Goal: Answer question/provide support: Share knowledge or assist other users

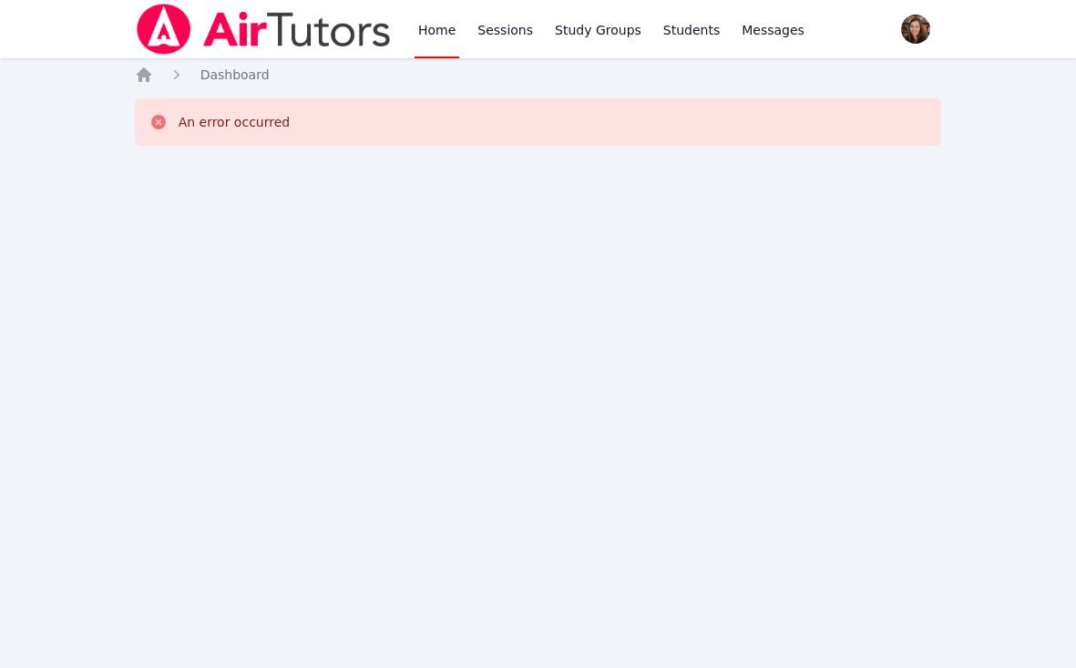
click at [419, 41] on link "Home" at bounding box center [437, 29] width 45 height 58
click at [430, 29] on link "Home" at bounding box center [437, 29] width 45 height 58
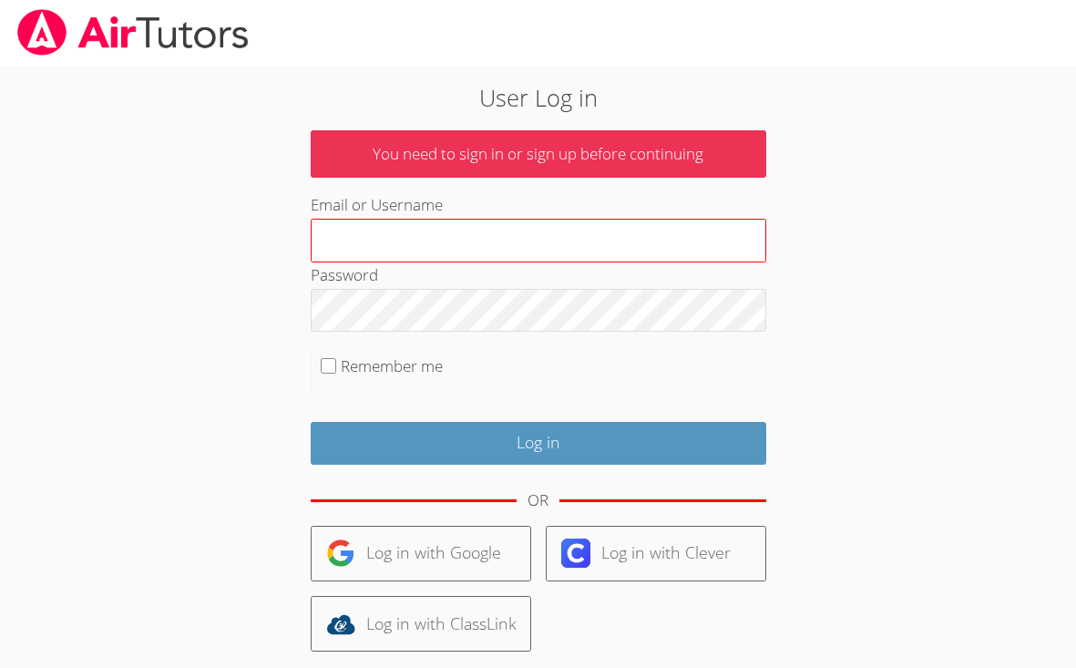
click at [479, 239] on input "Email or Username" at bounding box center [539, 241] width 456 height 44
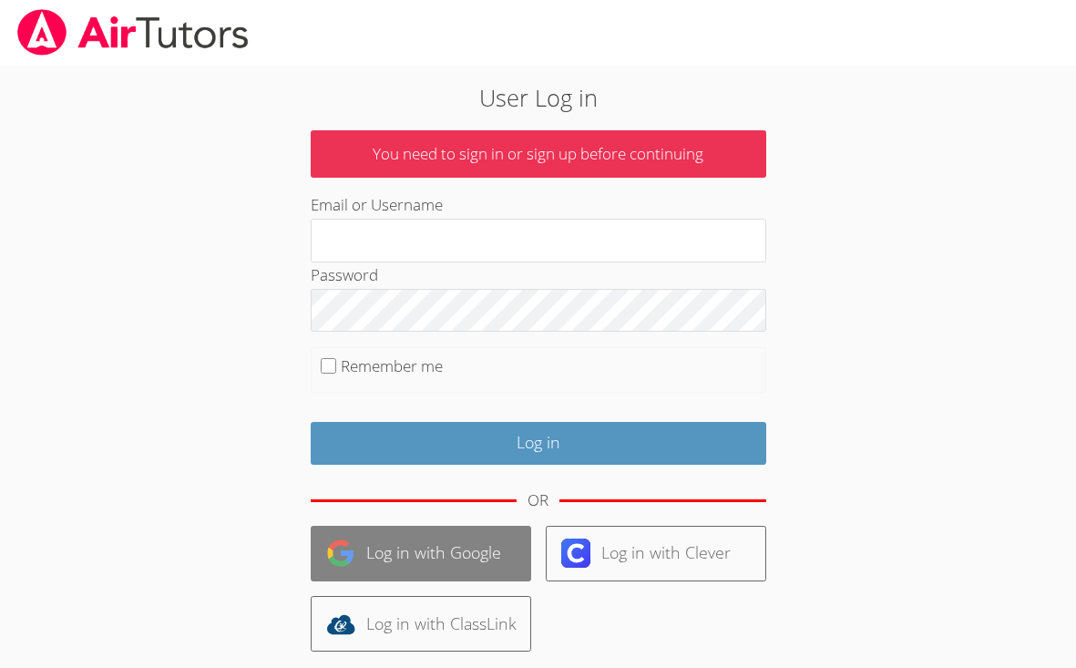
click at [447, 528] on link "Log in with Google" at bounding box center [421, 554] width 221 height 56
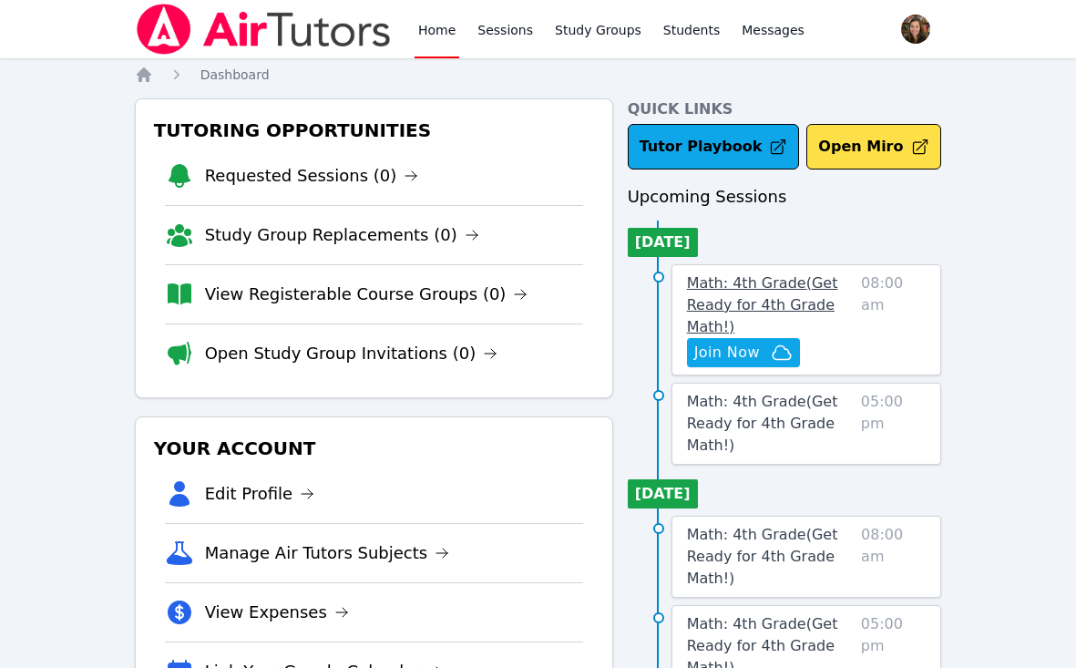
click at [807, 326] on link "Math: 4th Grade ( Get Ready for 4th Grade Math! )" at bounding box center [770, 305] width 167 height 66
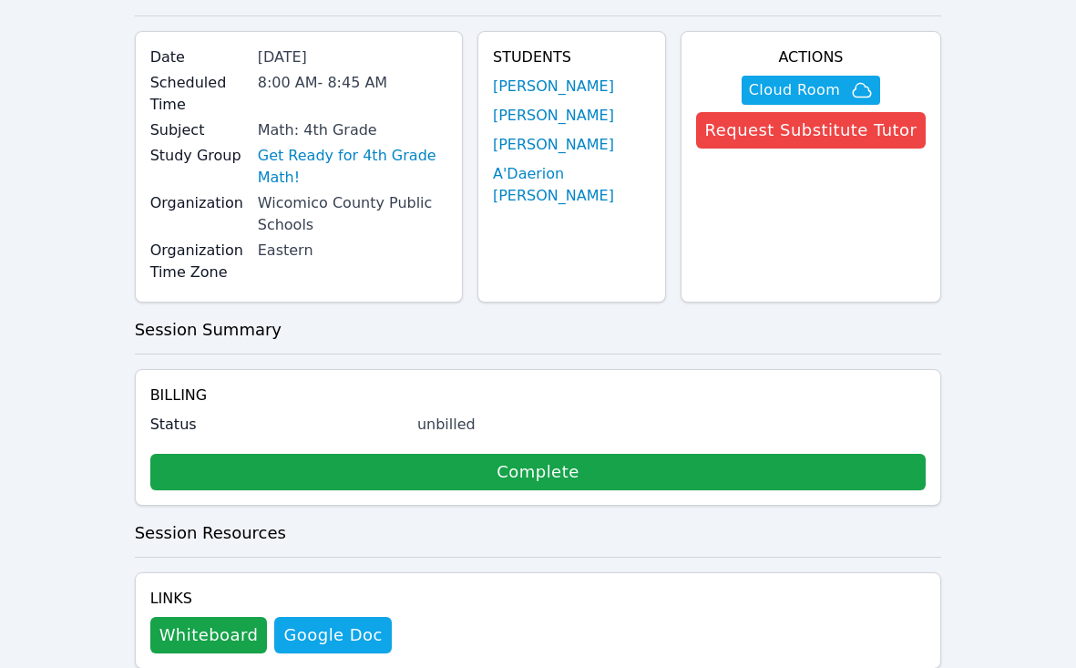
scroll to position [124, 0]
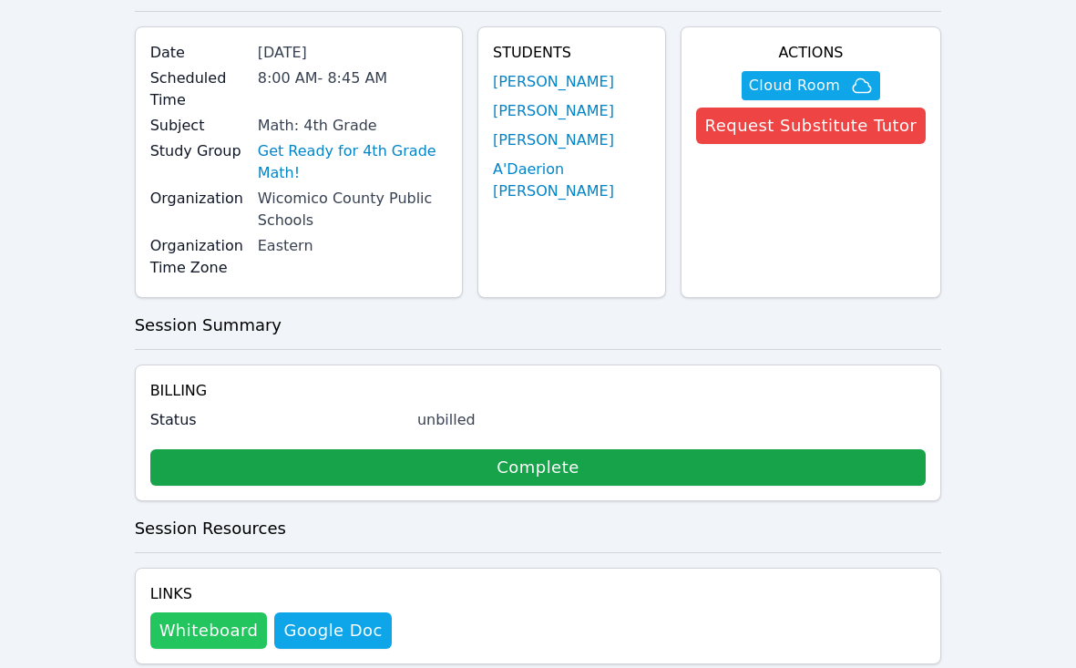
click at [241, 612] on button "Whiteboard" at bounding box center [209, 630] width 118 height 36
click at [368, 140] on link "Get Ready for 4th Grade Math!" at bounding box center [353, 162] width 190 height 44
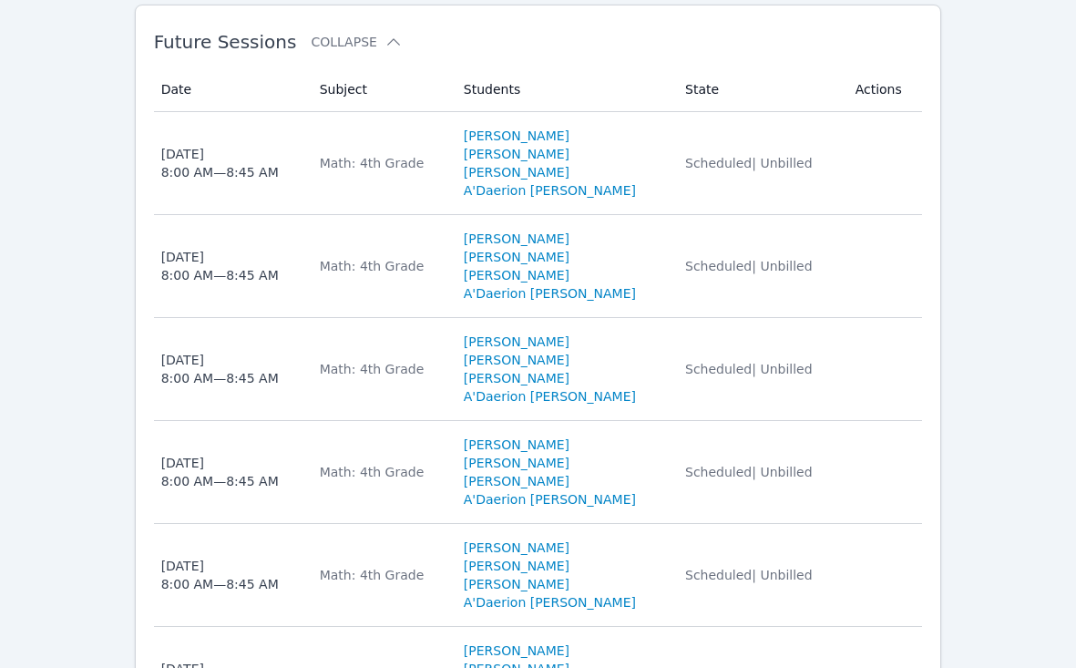
scroll to position [1029, 0]
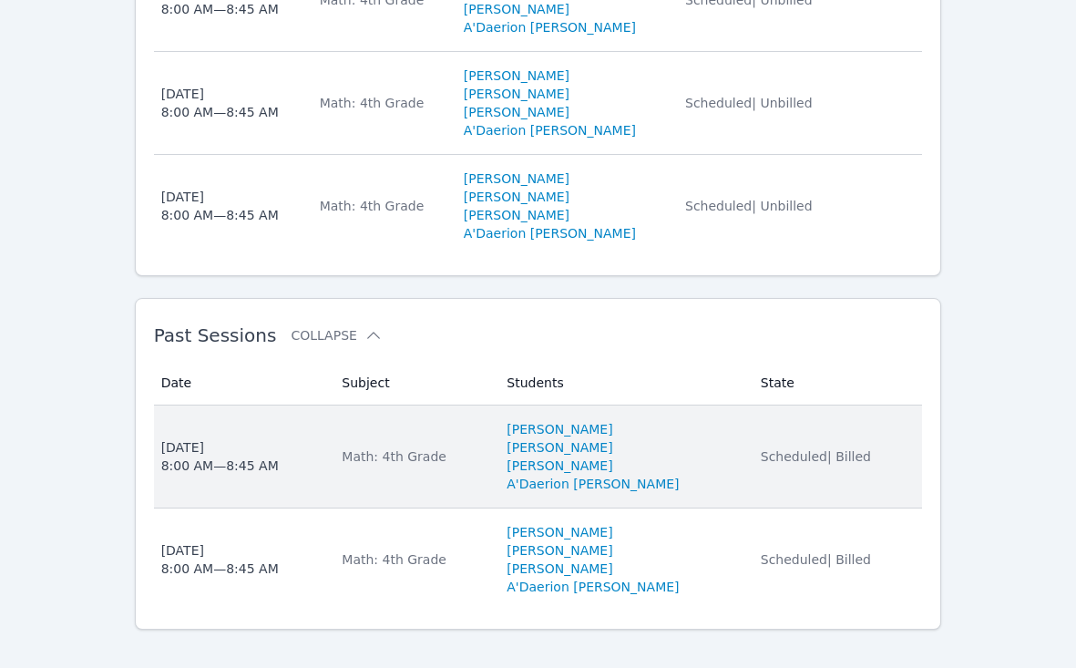
click at [417, 422] on td "Subject Math: 4th Grade" at bounding box center [413, 456] width 165 height 103
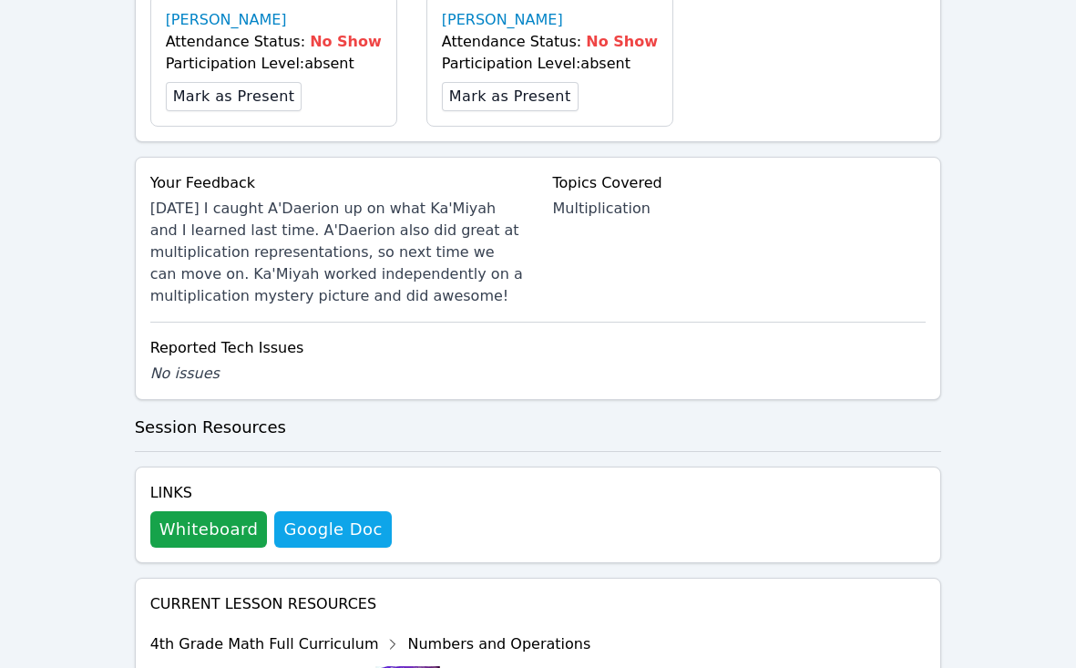
scroll to position [844, 0]
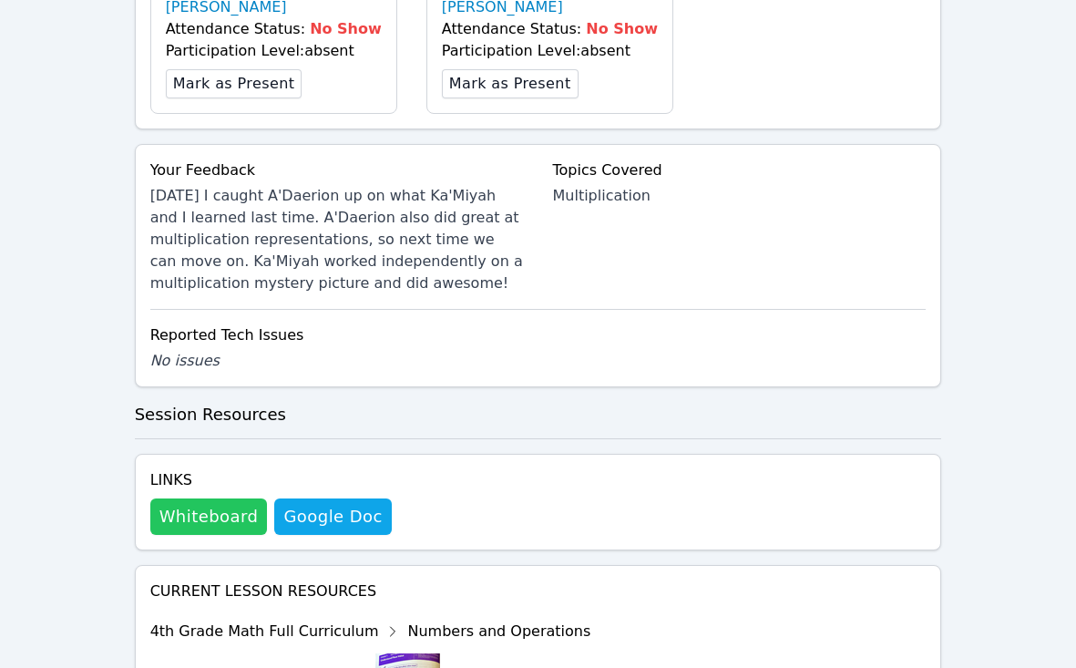
click at [231, 518] on button "Whiteboard" at bounding box center [209, 516] width 118 height 36
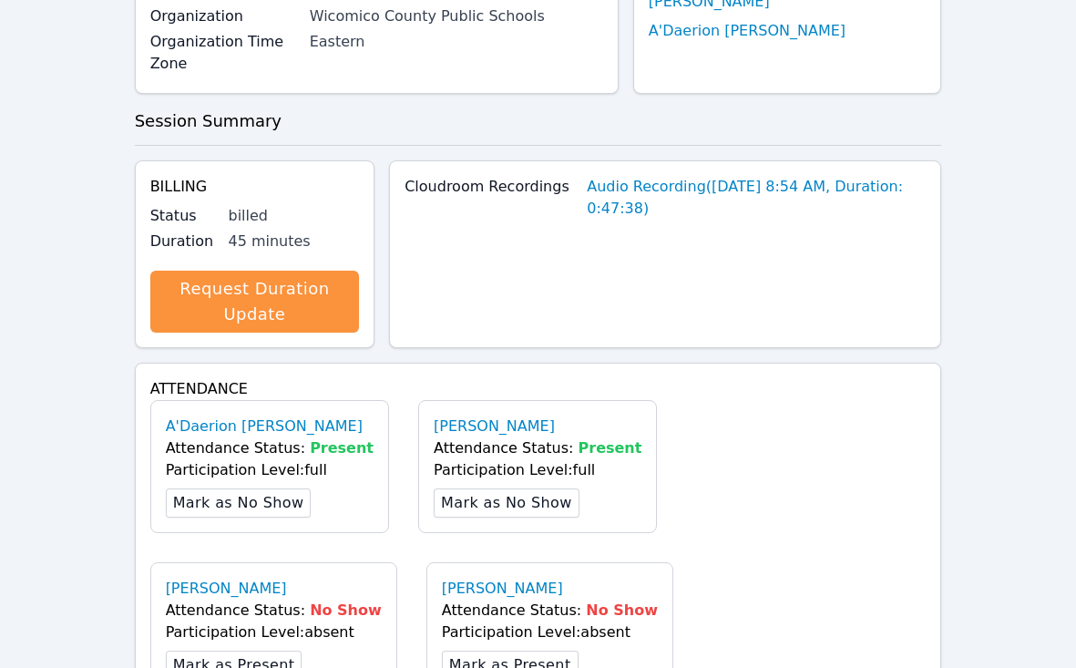
scroll to position [0, 0]
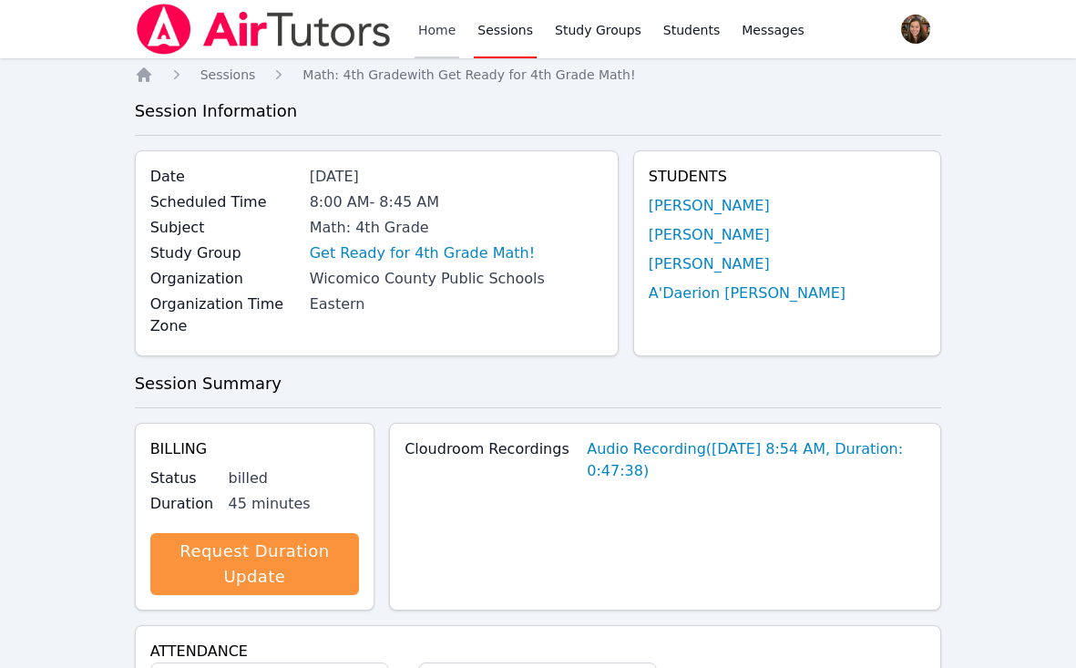
click at [456, 30] on link "Home" at bounding box center [437, 29] width 45 height 58
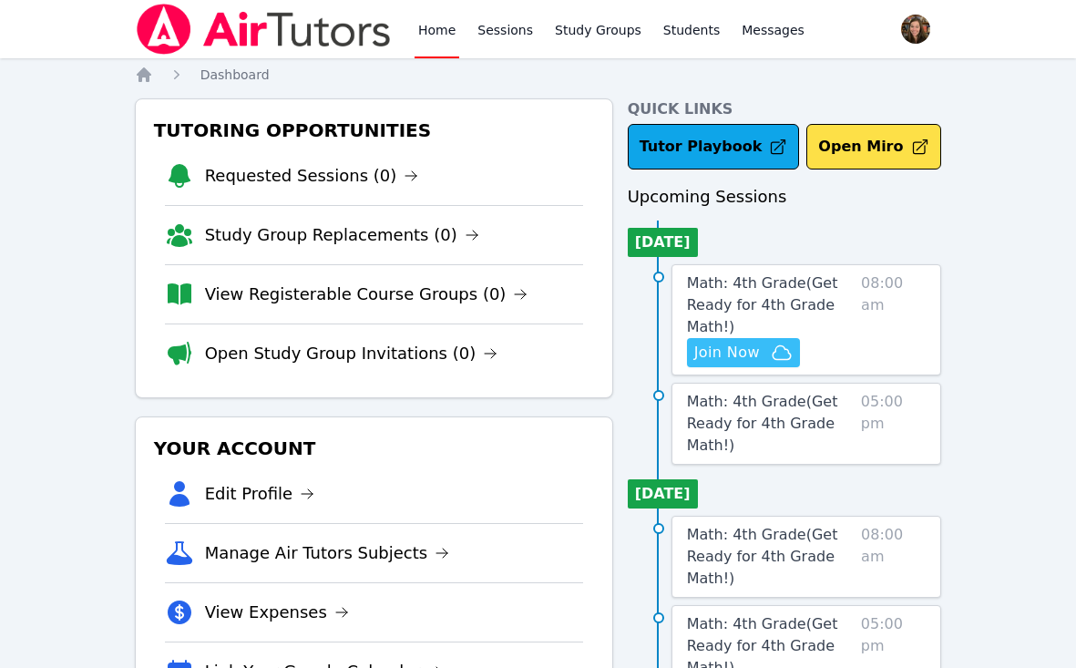
click at [736, 345] on span "Join Now" at bounding box center [727, 353] width 66 height 22
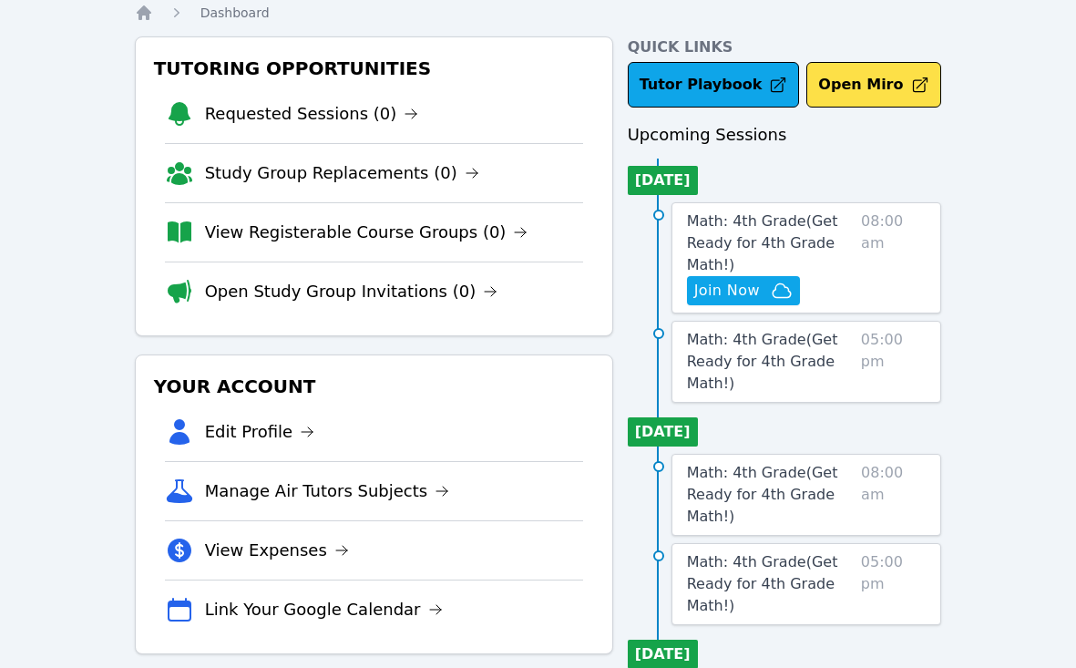
scroll to position [65, 0]
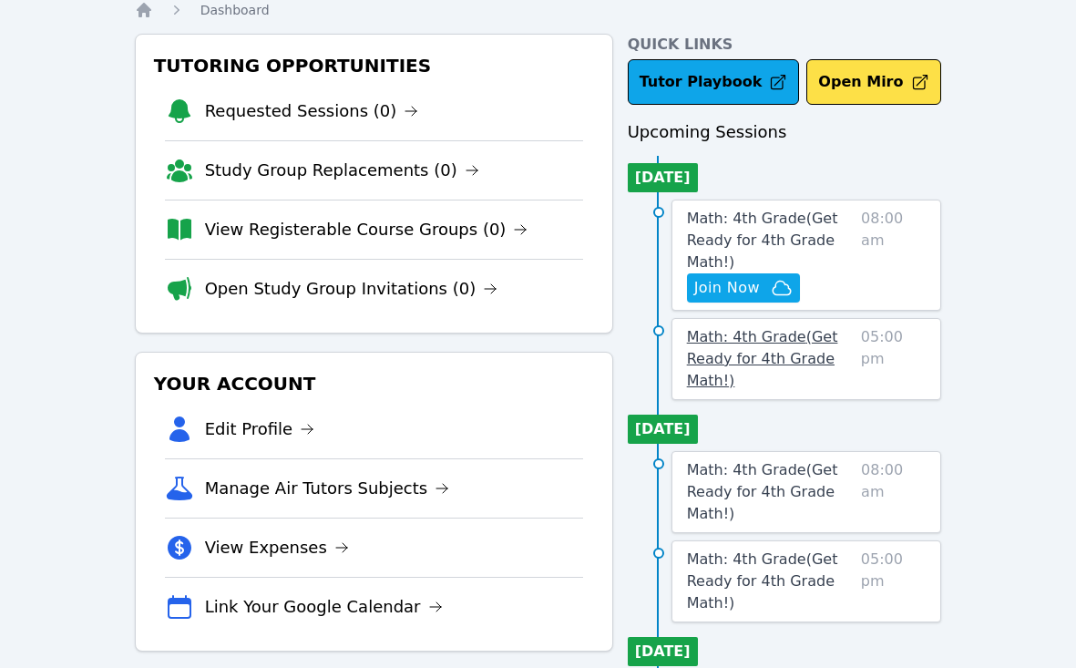
click at [762, 362] on span "Math: 4th Grade ( Get Ready for 4th Grade Math! )" at bounding box center [762, 358] width 151 height 61
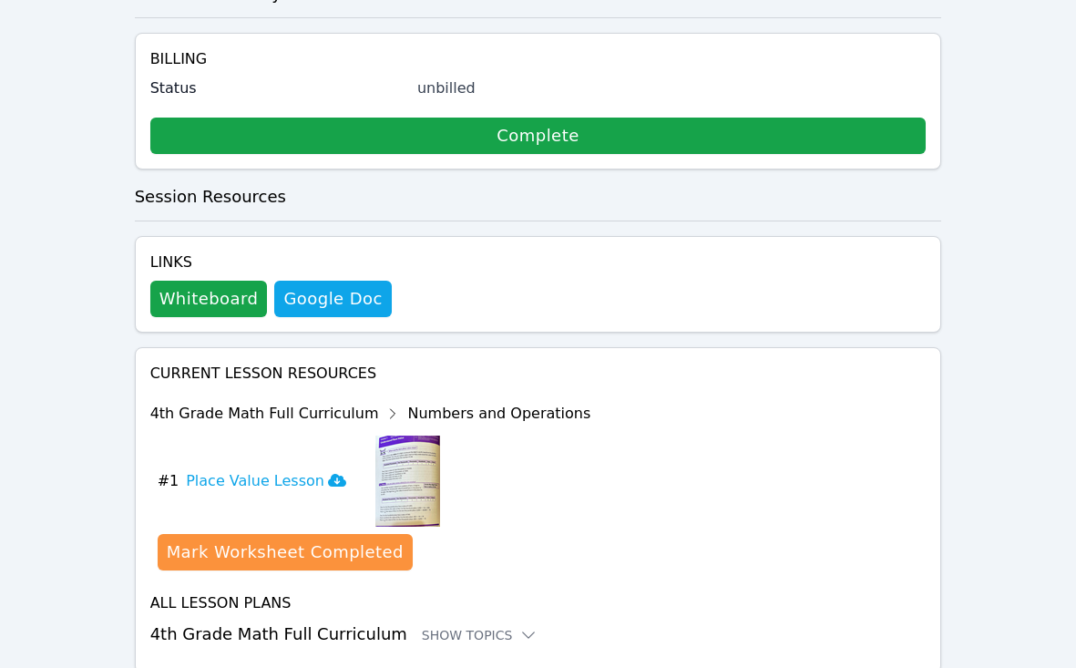
scroll to position [456, 0]
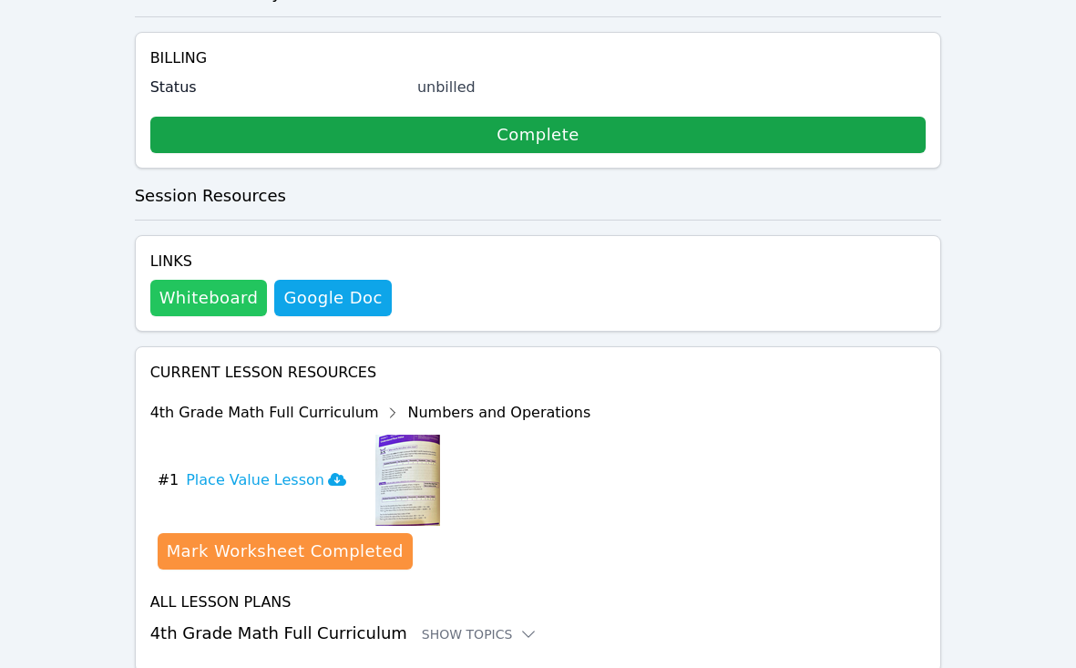
click at [211, 280] on button "Whiteboard" at bounding box center [209, 298] width 118 height 36
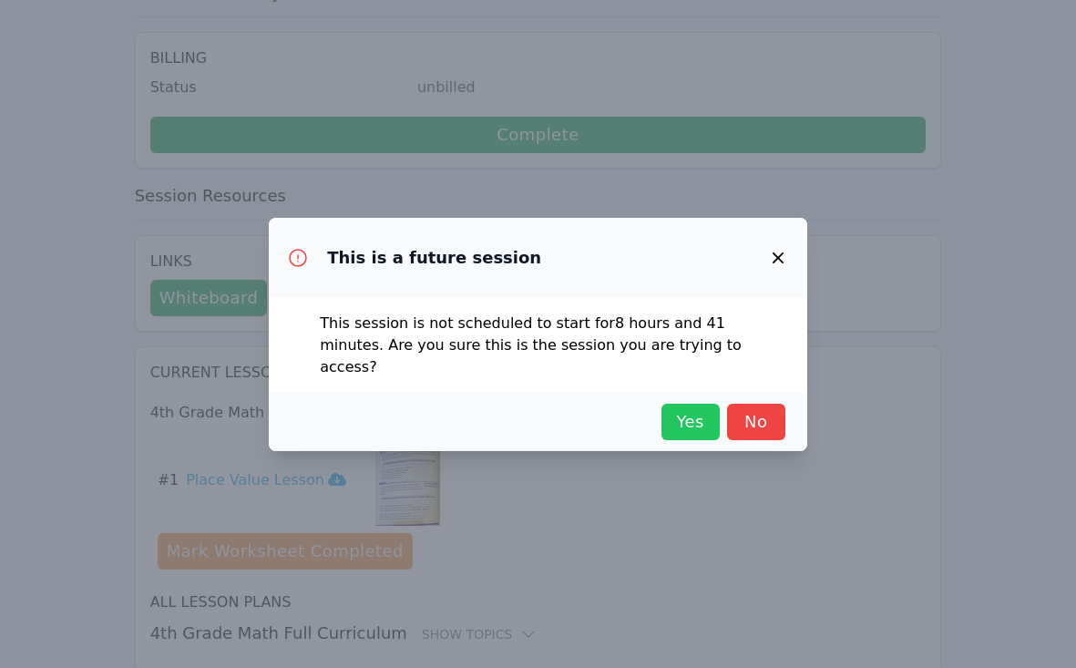
click at [685, 417] on span "Yes" at bounding box center [691, 422] width 40 height 26
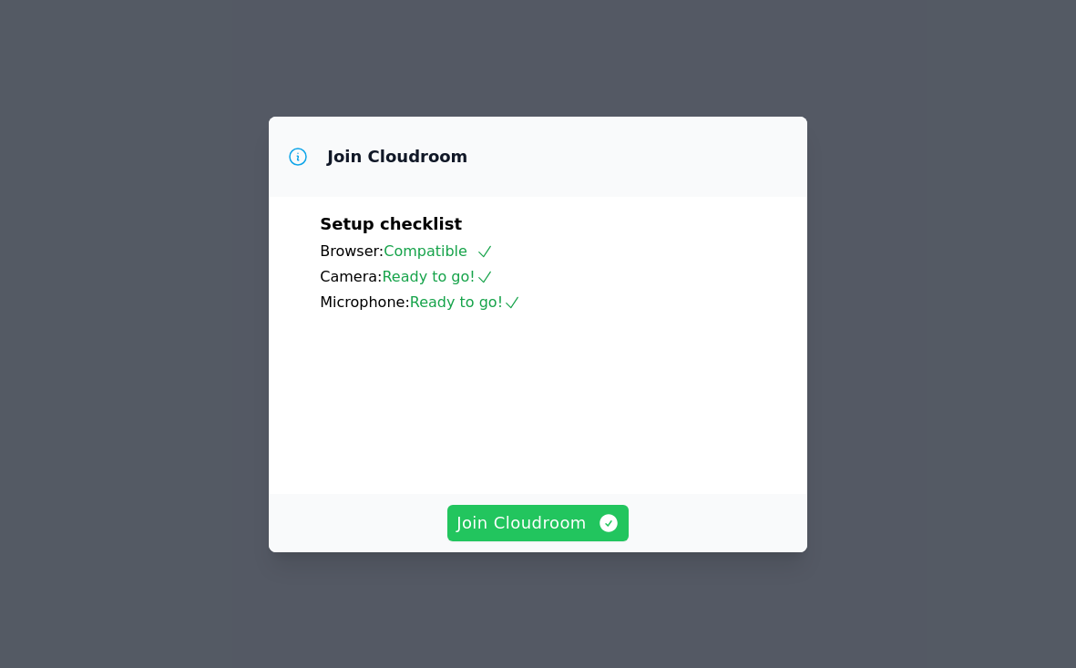
click at [523, 536] on span "Join Cloudroom" at bounding box center [537, 523] width 163 height 26
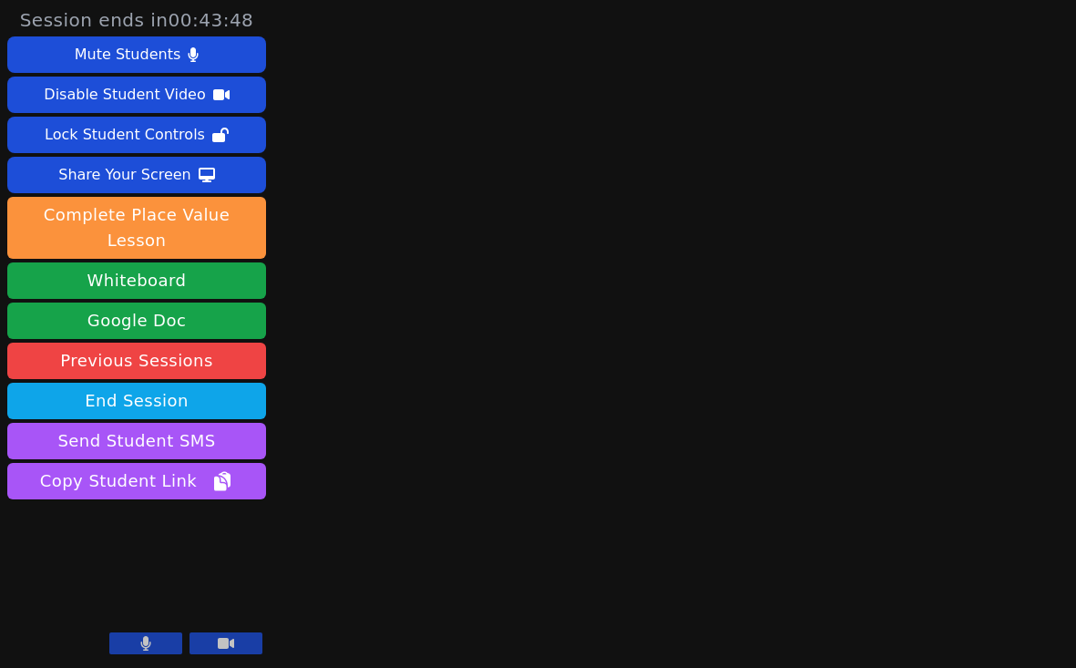
click at [245, 638] on button at bounding box center [226, 643] width 73 height 22
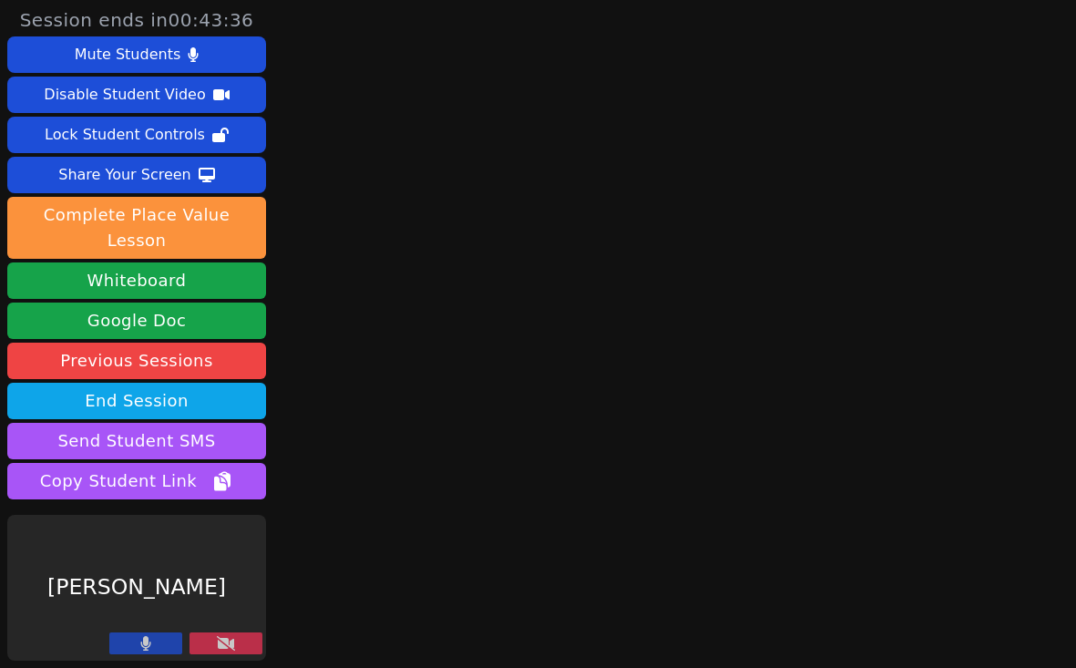
click at [245, 638] on button at bounding box center [226, 643] width 73 height 22
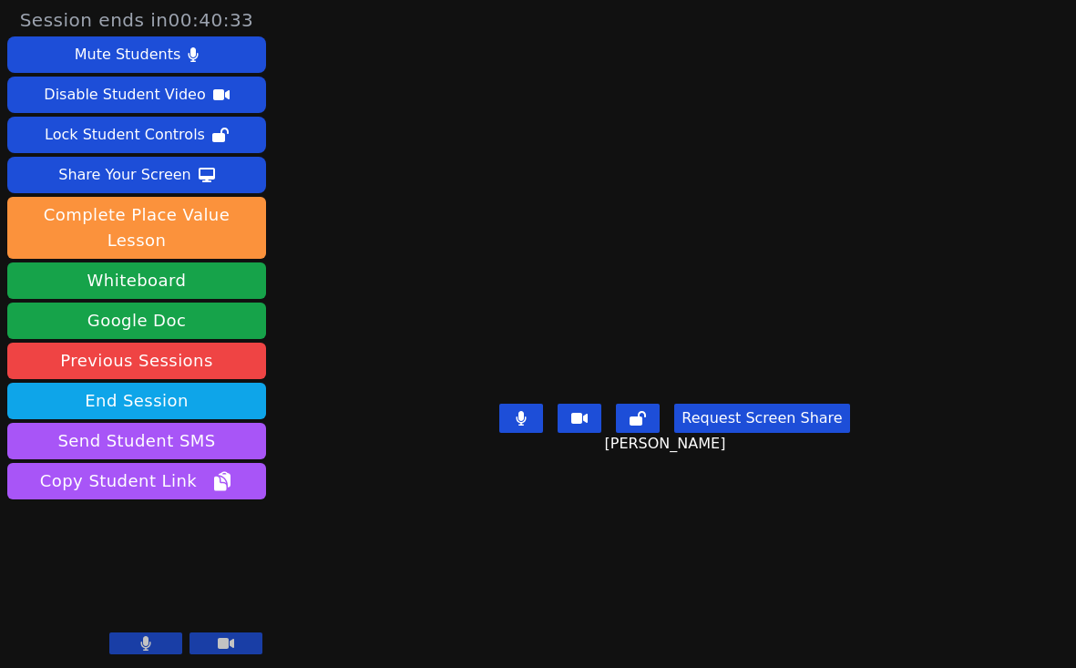
click at [538, 245] on video at bounding box center [674, 297] width 273 height 197
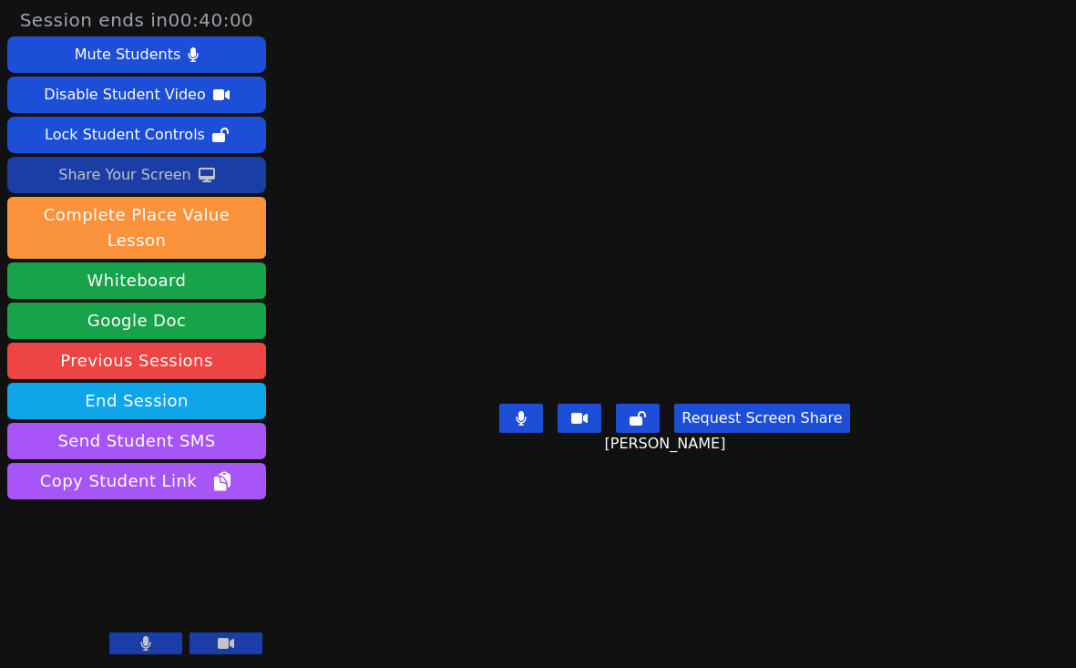
click at [199, 171] on icon at bounding box center [207, 175] width 16 height 15
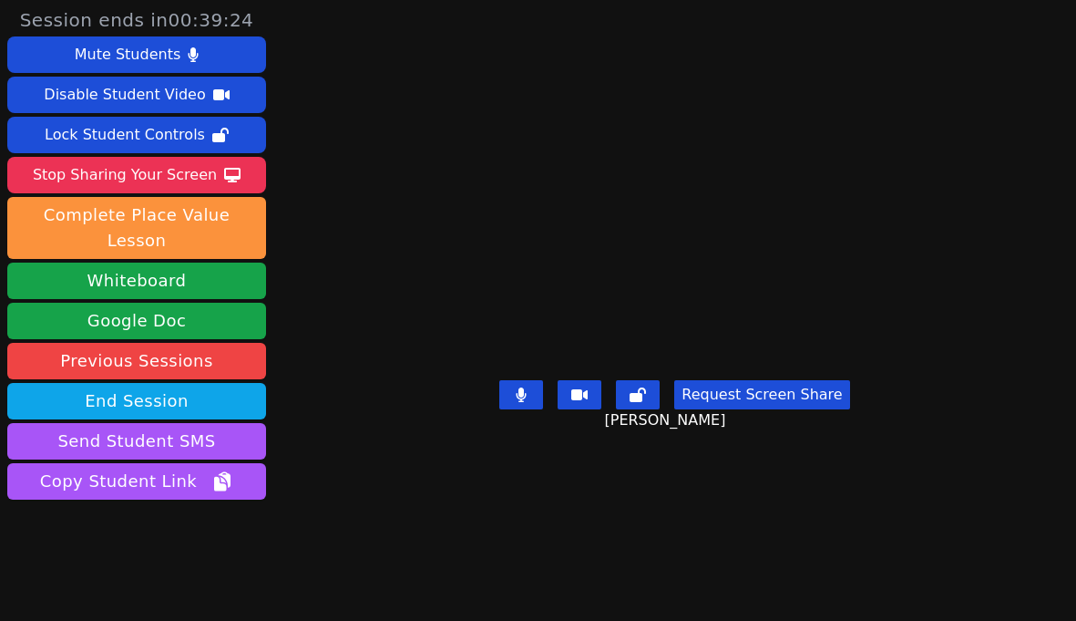
click at [242, 621] on button at bounding box center [226, 632] width 73 height 22
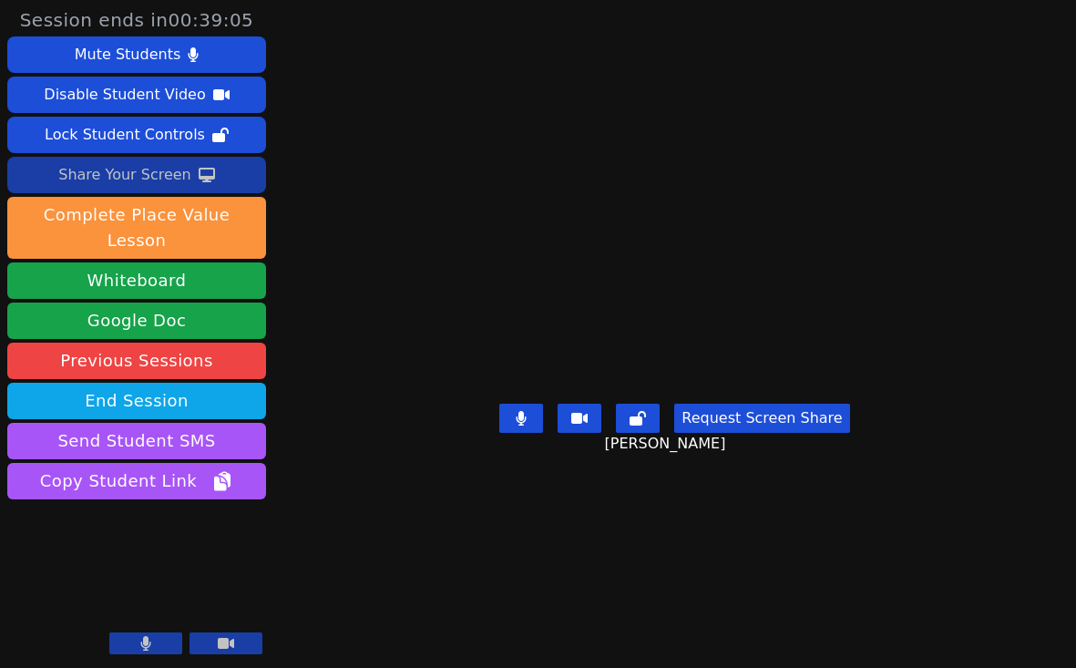
click at [201, 178] on icon at bounding box center [207, 175] width 16 height 15
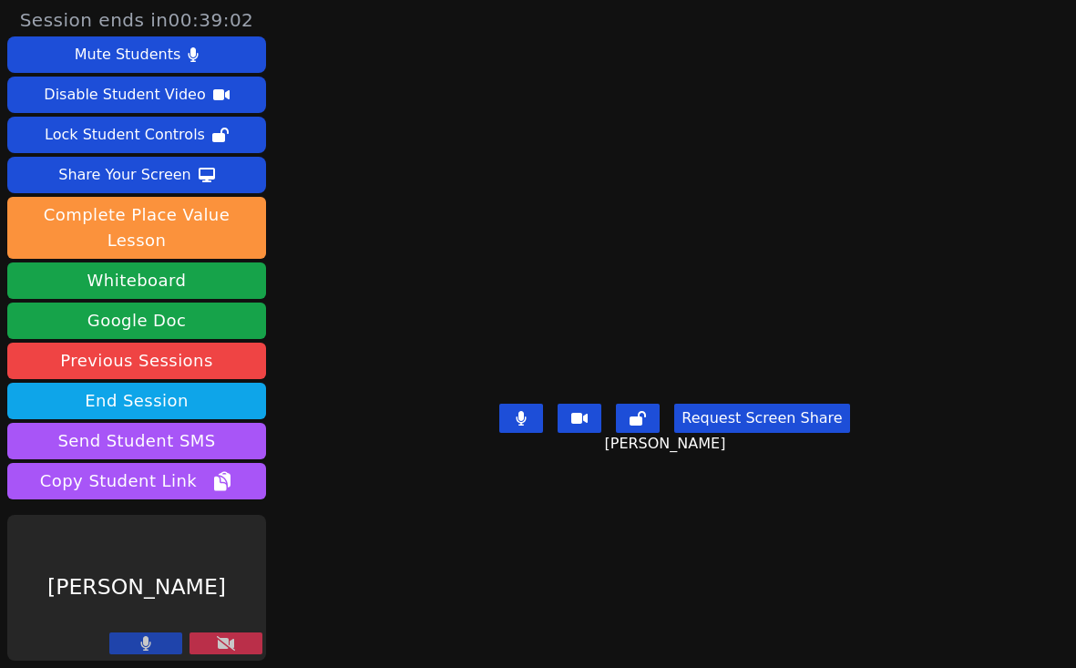
click at [240, 643] on button at bounding box center [226, 643] width 73 height 22
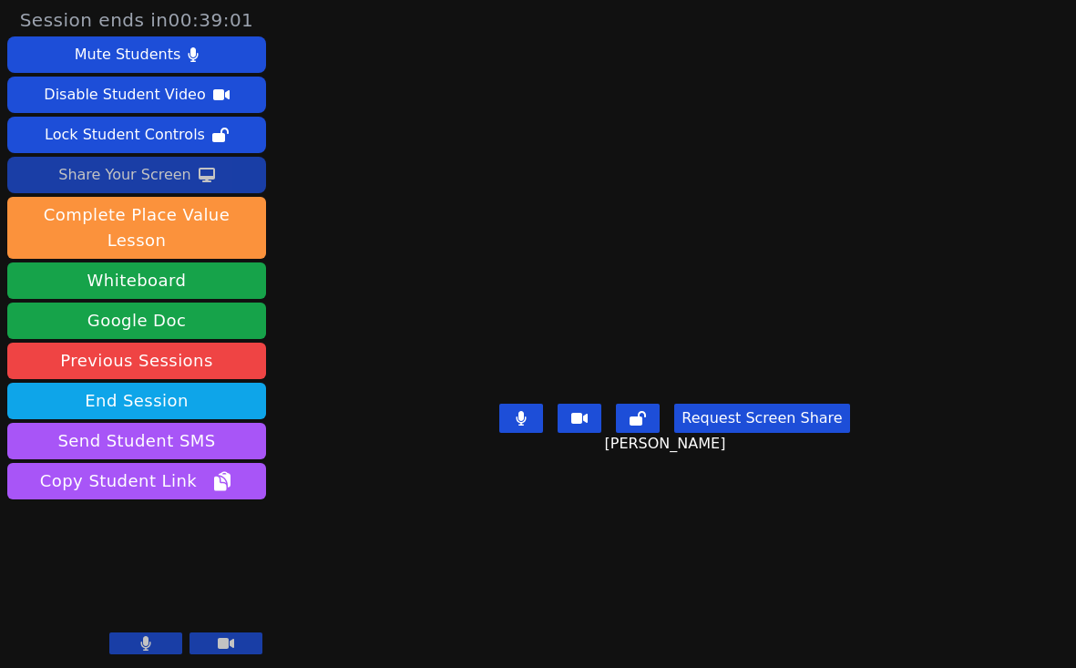
click at [189, 177] on button "Share Your Screen" at bounding box center [136, 175] width 259 height 36
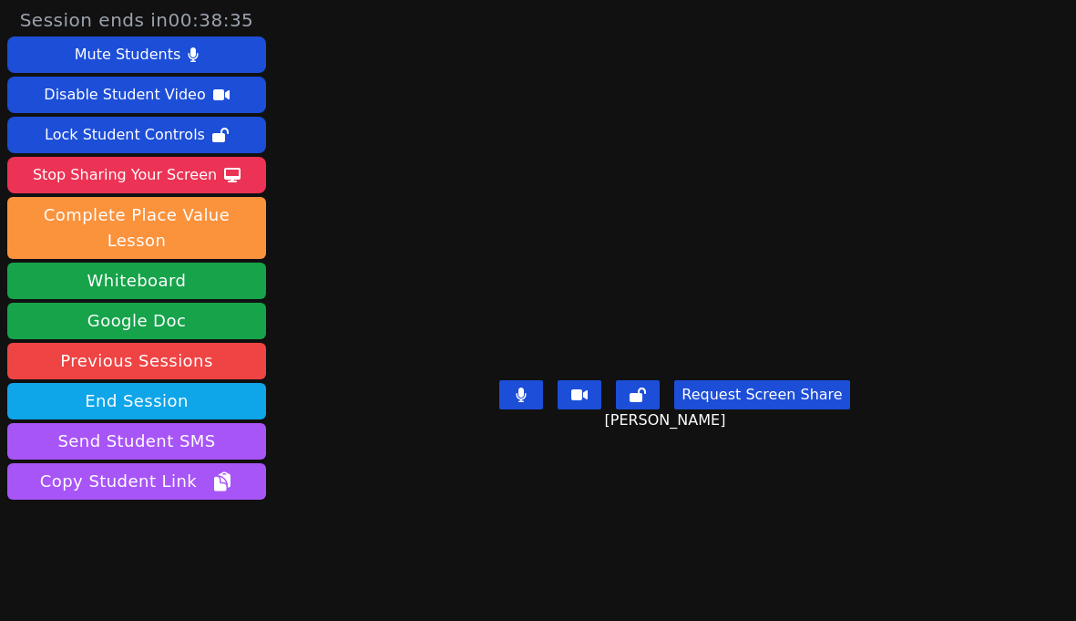
click at [233, 624] on icon at bounding box center [226, 631] width 18 height 15
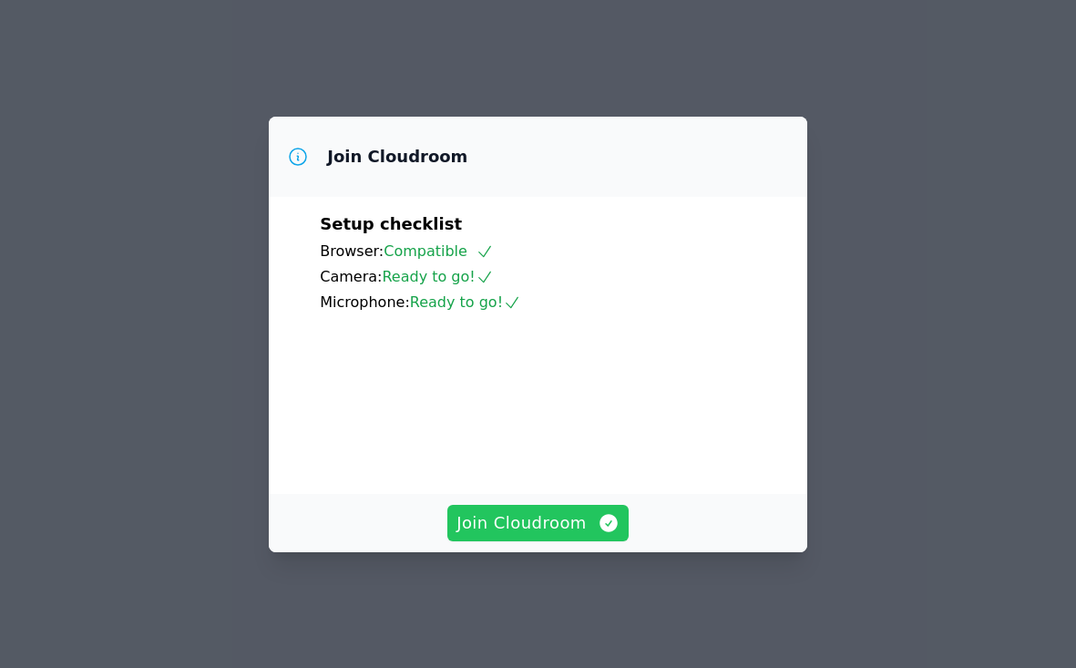
click at [532, 536] on span "Join Cloudroom" at bounding box center [537, 523] width 163 height 26
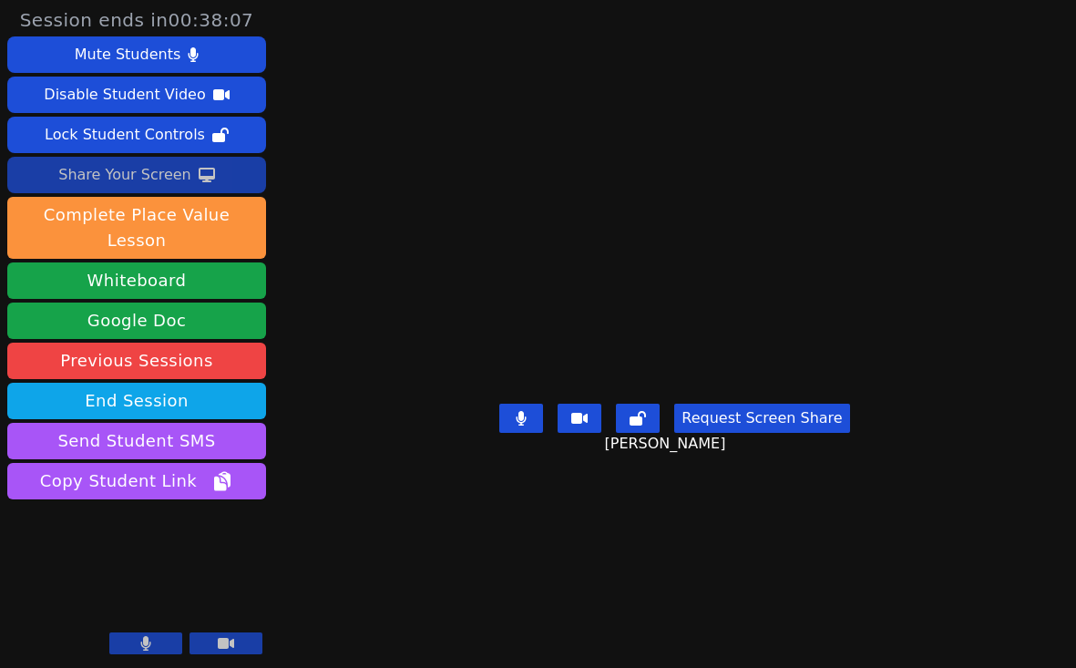
click at [210, 169] on button "Share Your Screen" at bounding box center [136, 175] width 259 height 36
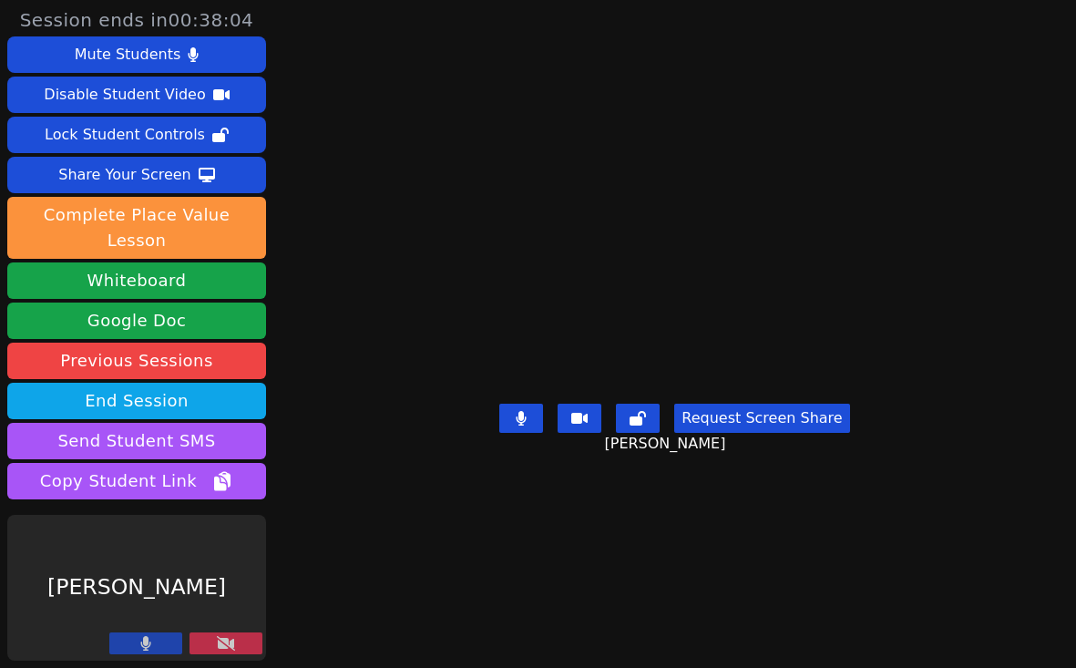
click at [249, 637] on button at bounding box center [226, 643] width 73 height 22
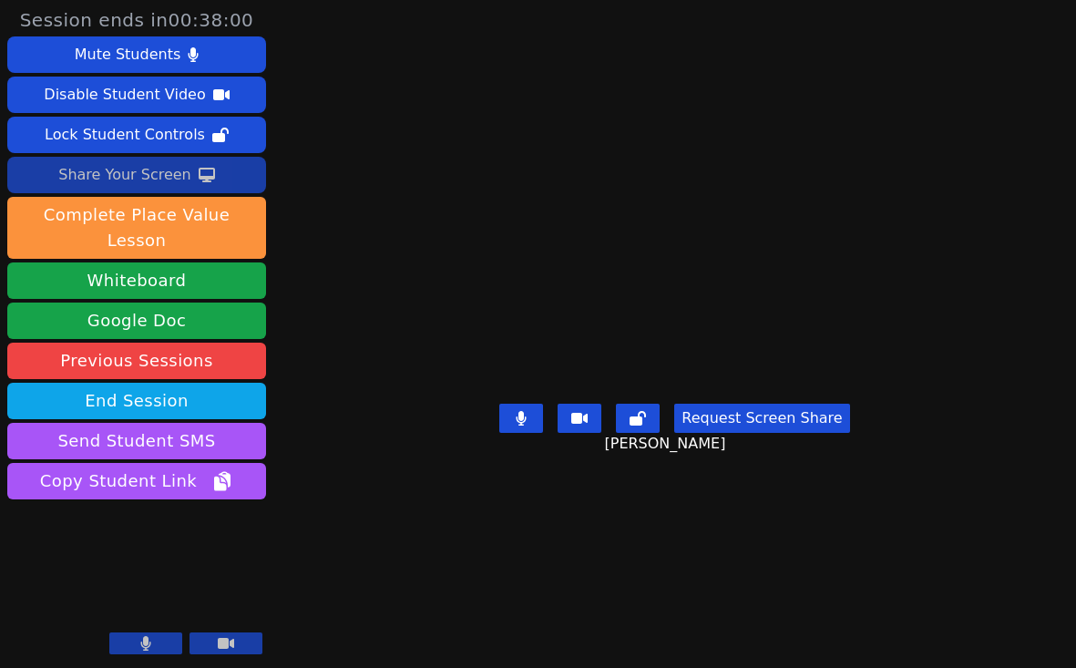
click at [180, 178] on div "Share Your Screen" at bounding box center [124, 174] width 133 height 29
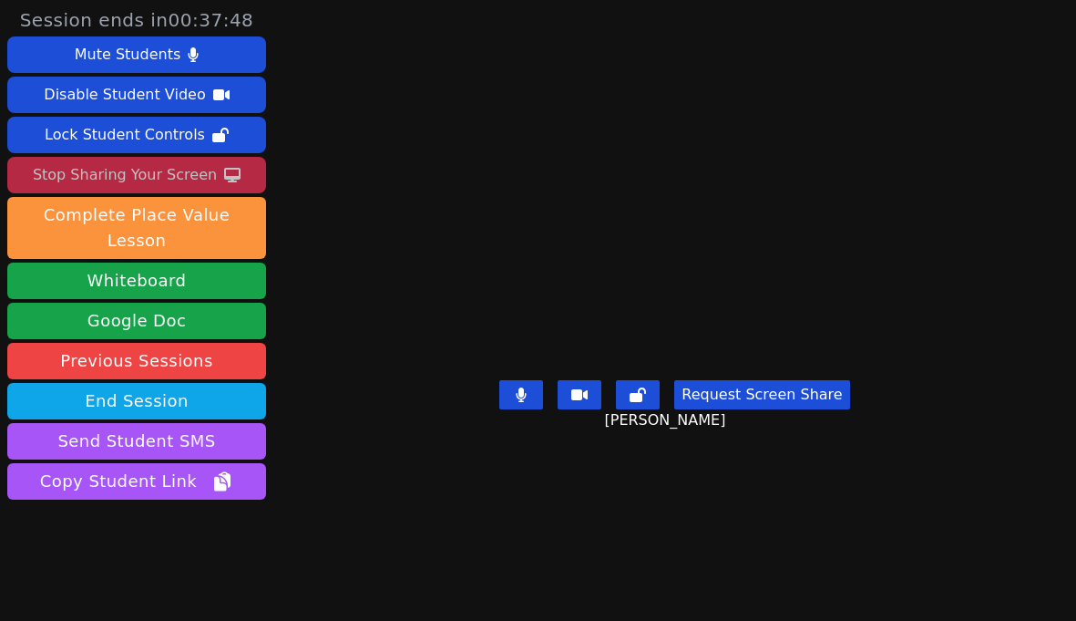
click at [222, 624] on icon at bounding box center [226, 631] width 18 height 15
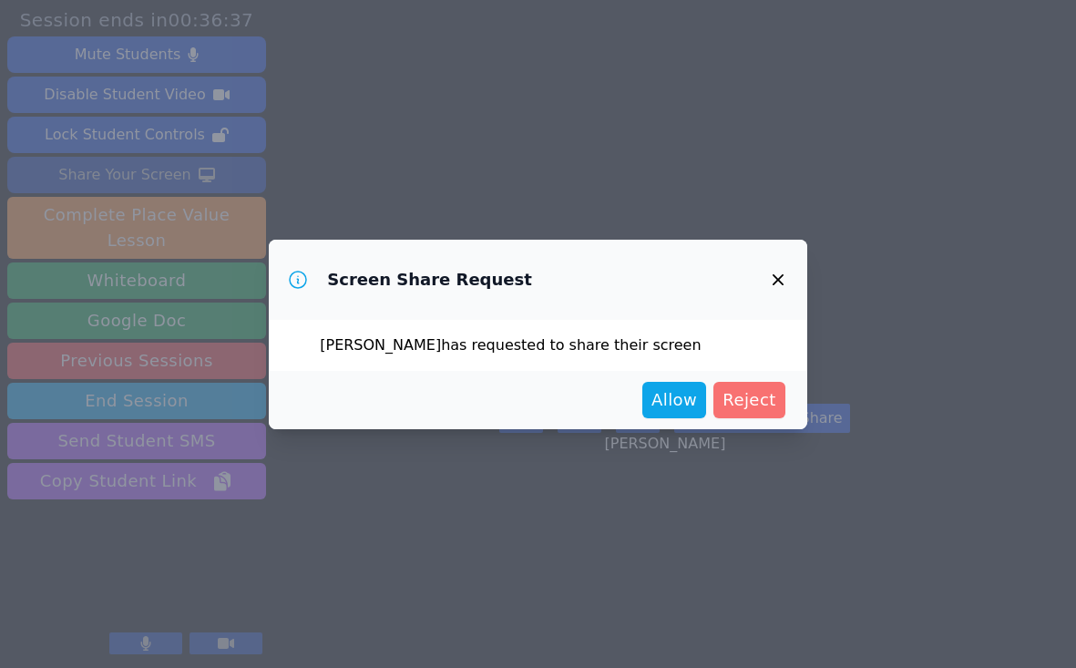
click at [752, 402] on span "Reject" at bounding box center [750, 400] width 54 height 26
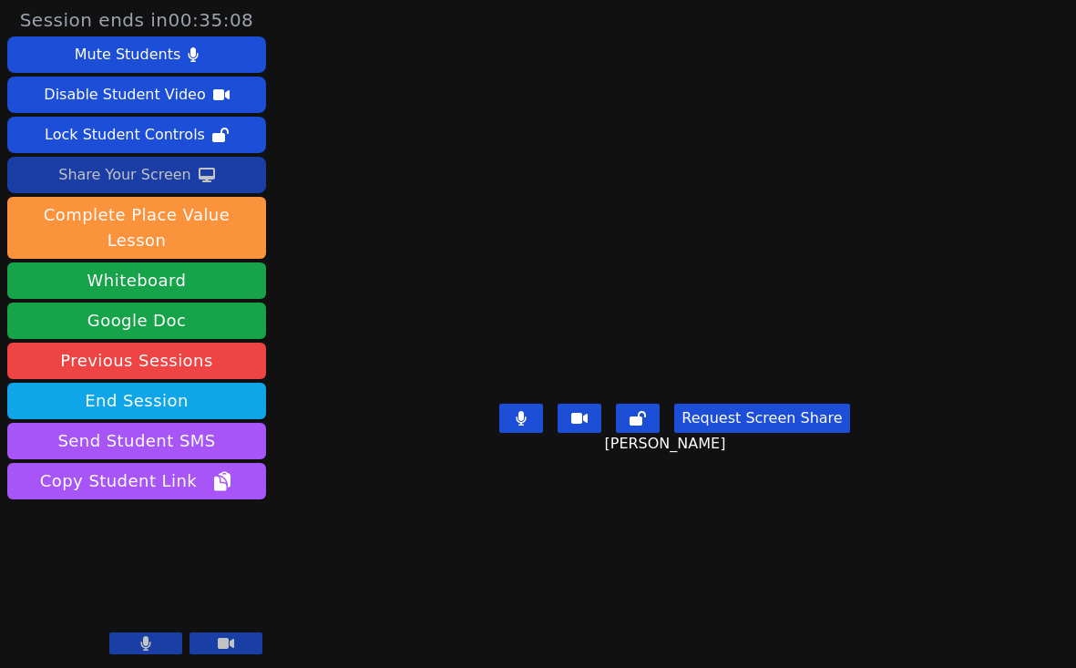
click at [1062, 254] on div "Session ends in 00:35:08 Mute Students Disable Student Video Lock Student Contr…" at bounding box center [538, 334] width 1076 height 668
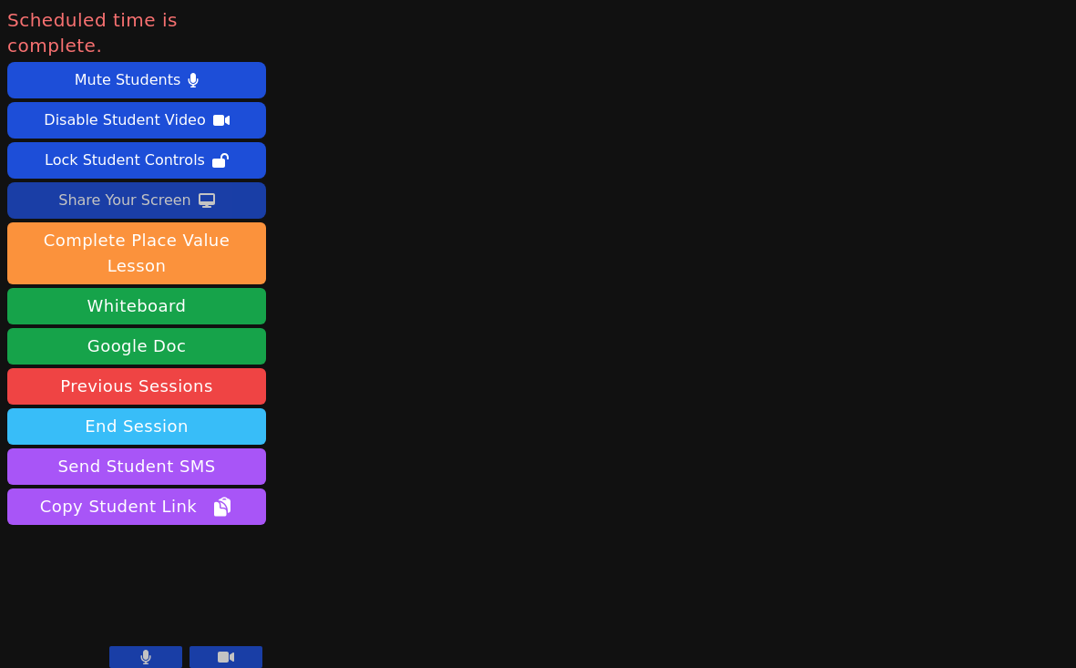
click at [128, 408] on button "End Session" at bounding box center [136, 426] width 259 height 36
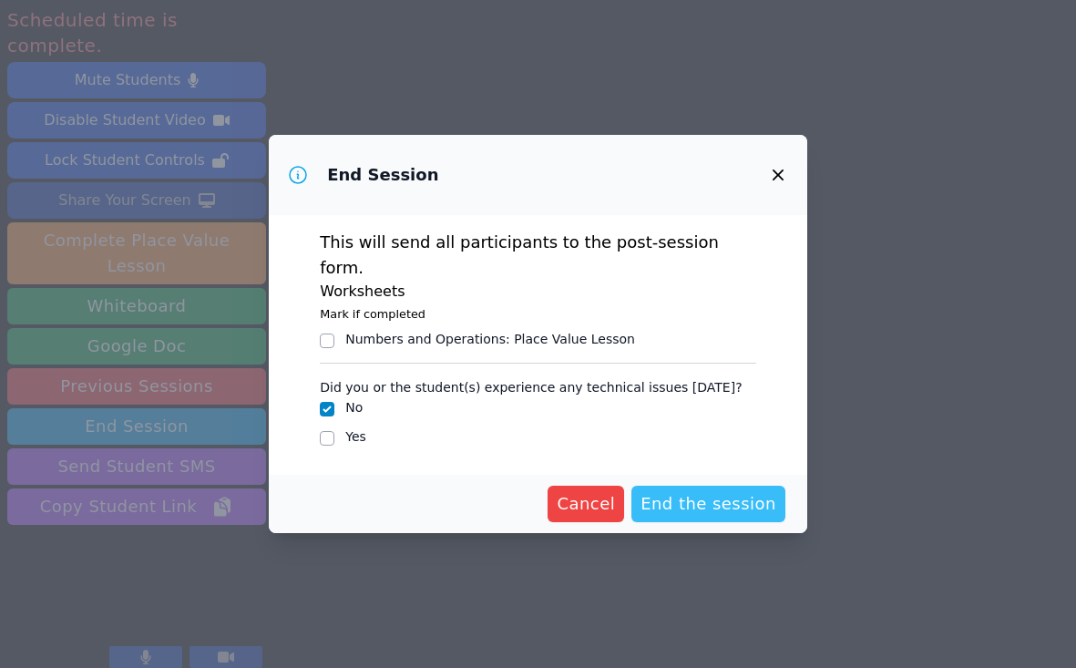
click at [748, 491] on span "End the session" at bounding box center [709, 504] width 136 height 26
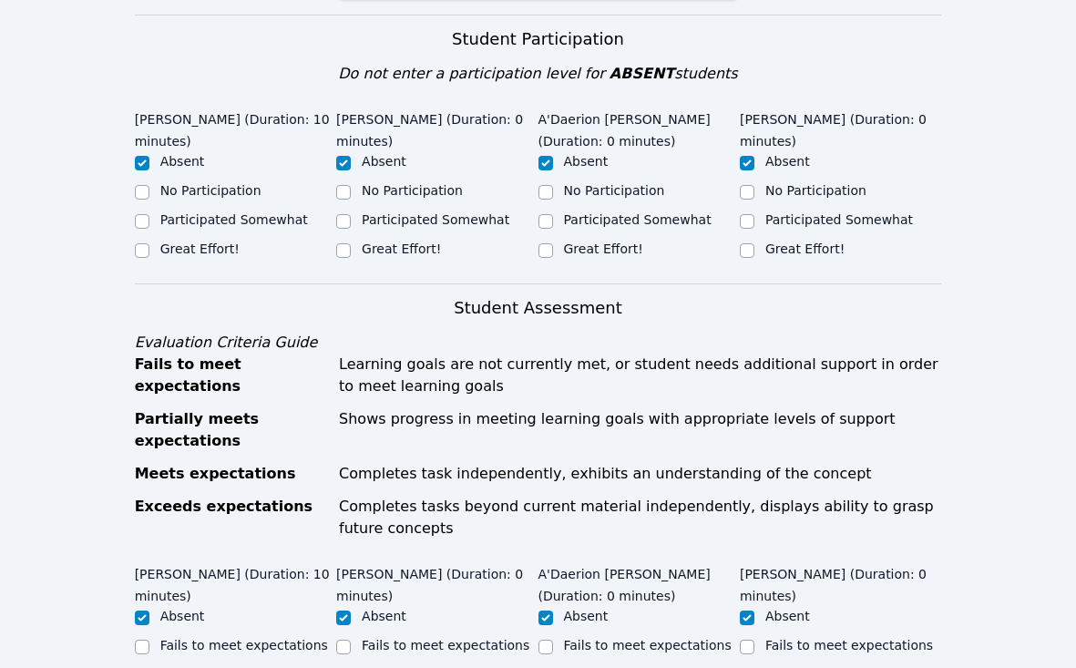
scroll to position [404, 0]
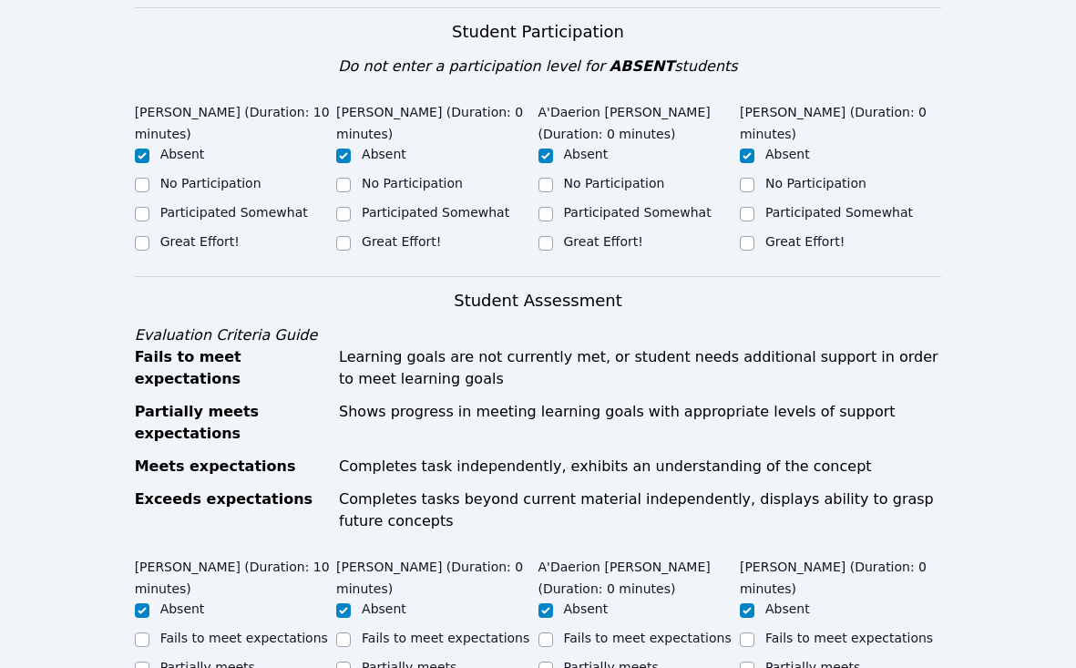
click at [221, 242] on label "Great Effort!" at bounding box center [199, 241] width 79 height 15
click at [149, 242] on input "Great Effort!" at bounding box center [142, 243] width 15 height 15
checkbox input "true"
checkbox input "false"
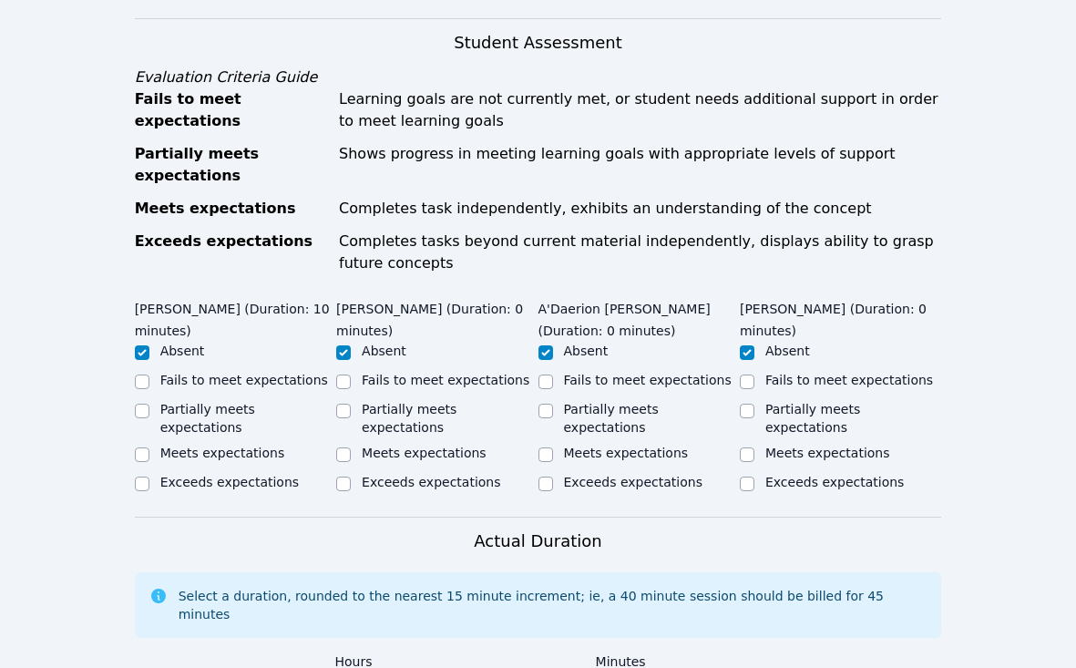
scroll to position [672, 0]
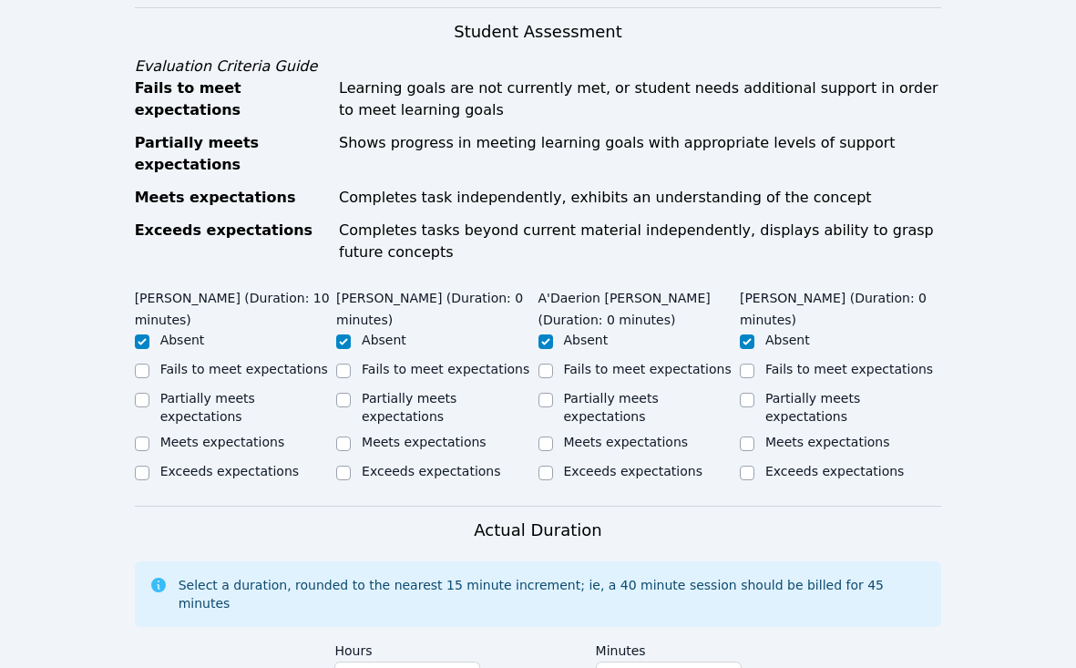
click at [248, 435] on label "Meets expectations" at bounding box center [222, 442] width 125 height 15
click at [149, 436] on input "Meets expectations" at bounding box center [142, 443] width 15 height 15
checkbox input "true"
checkbox input "false"
click at [236, 403] on label "Partially meets expectations" at bounding box center [207, 407] width 95 height 33
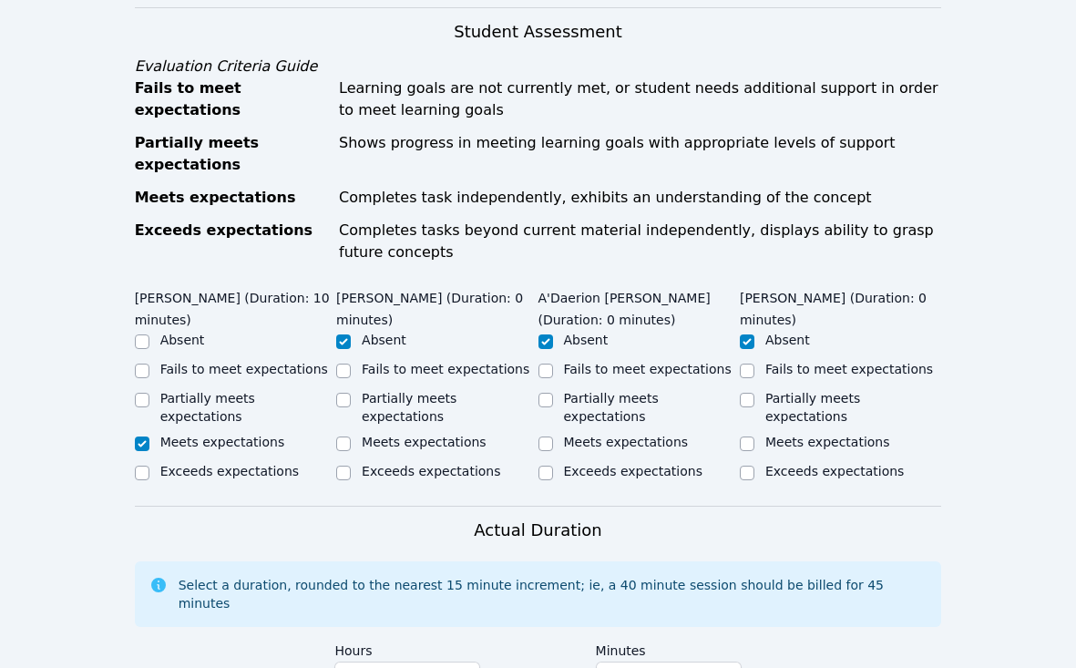
click at [149, 403] on input "Partially meets expectations" at bounding box center [142, 400] width 15 height 15
checkbox input "true"
checkbox input "false"
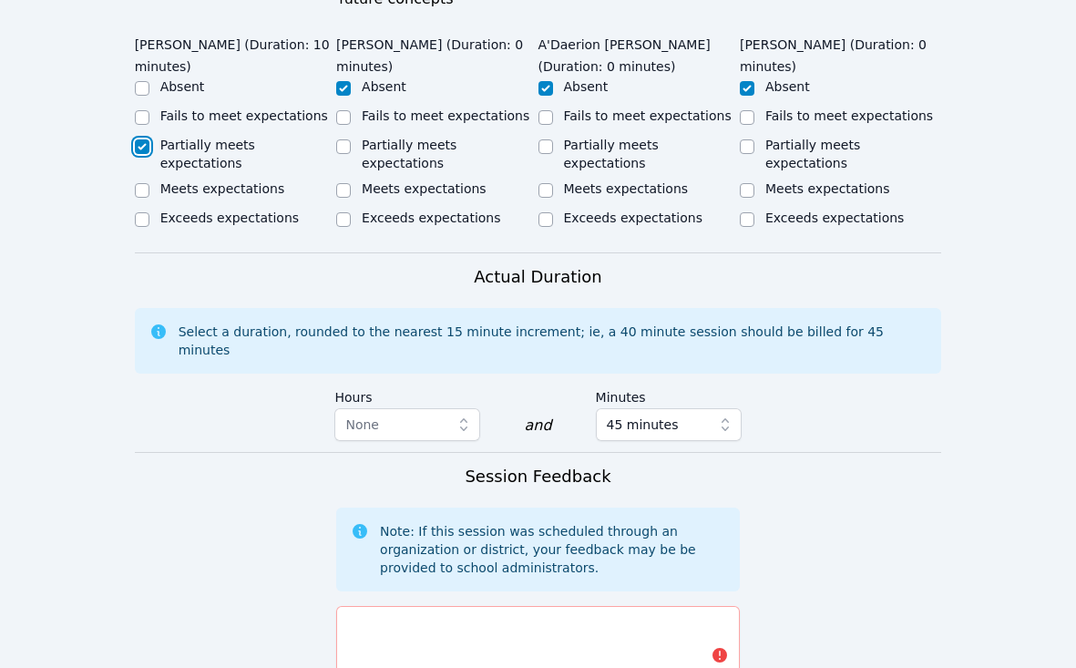
scroll to position [958, 0]
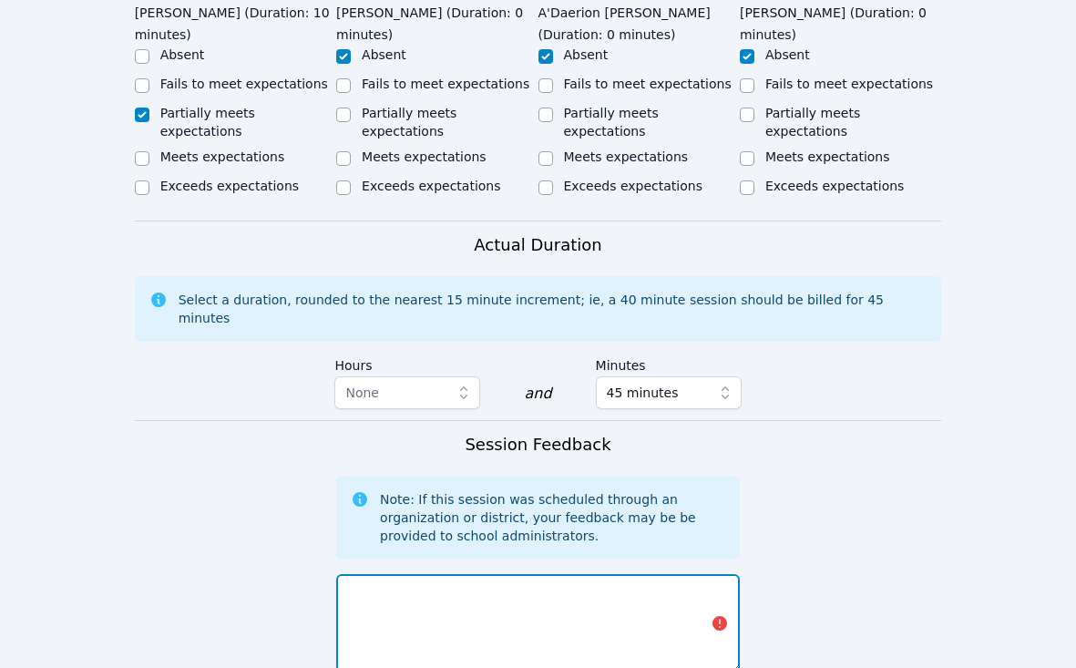
click at [471, 590] on textarea at bounding box center [538, 623] width 404 height 98
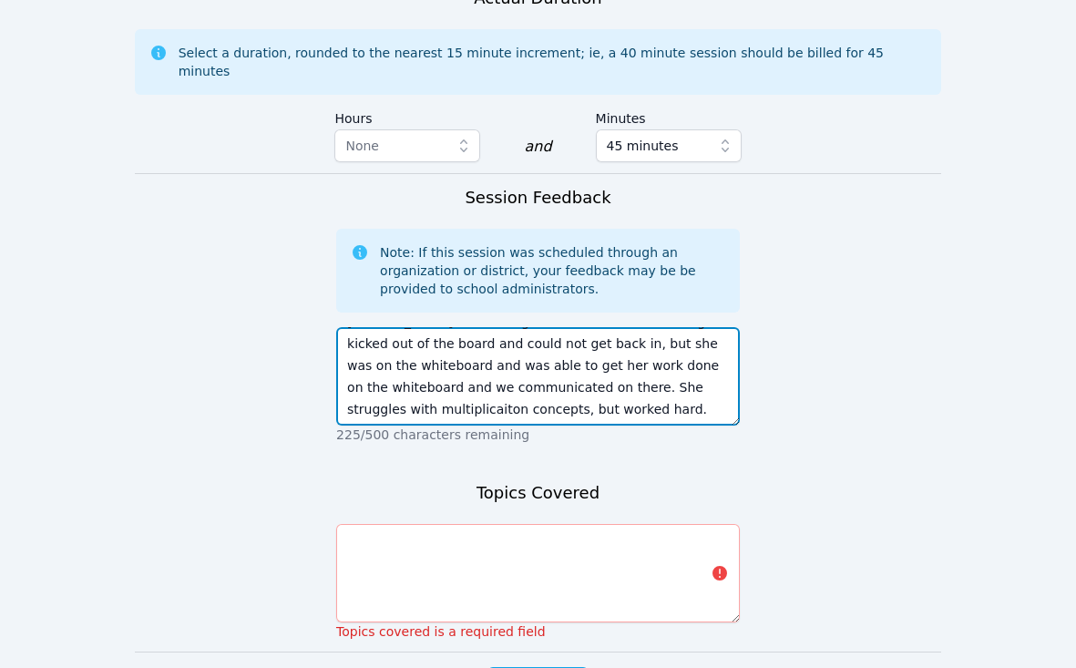
scroll to position [1236, 0]
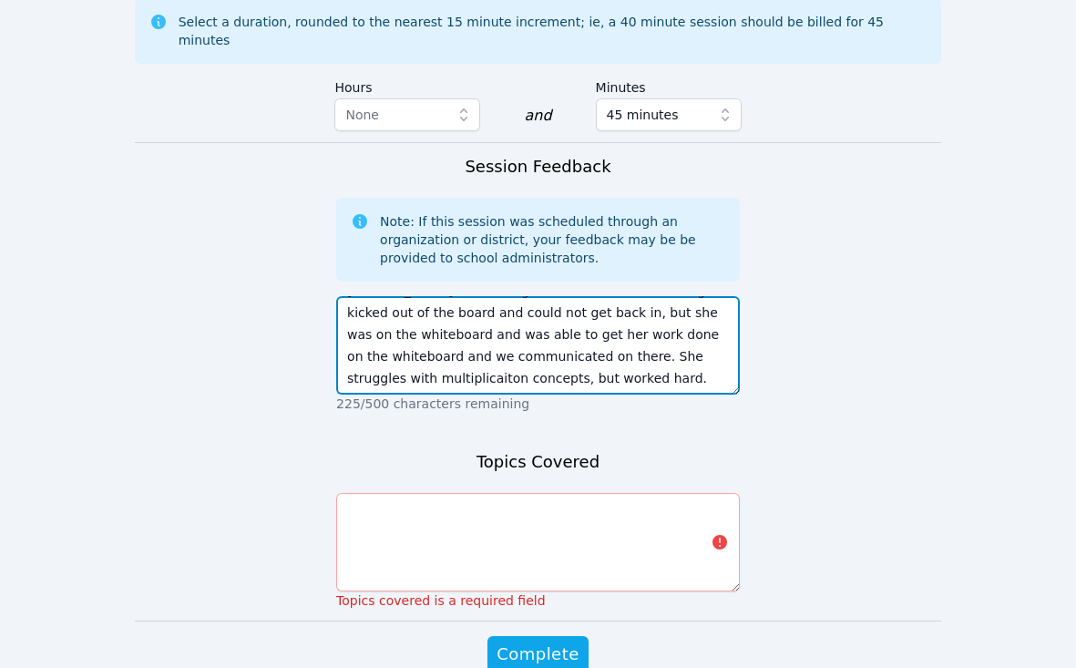
type textarea "[PERSON_NAME] was having technical difficulties. She got kicked out of the boar…"
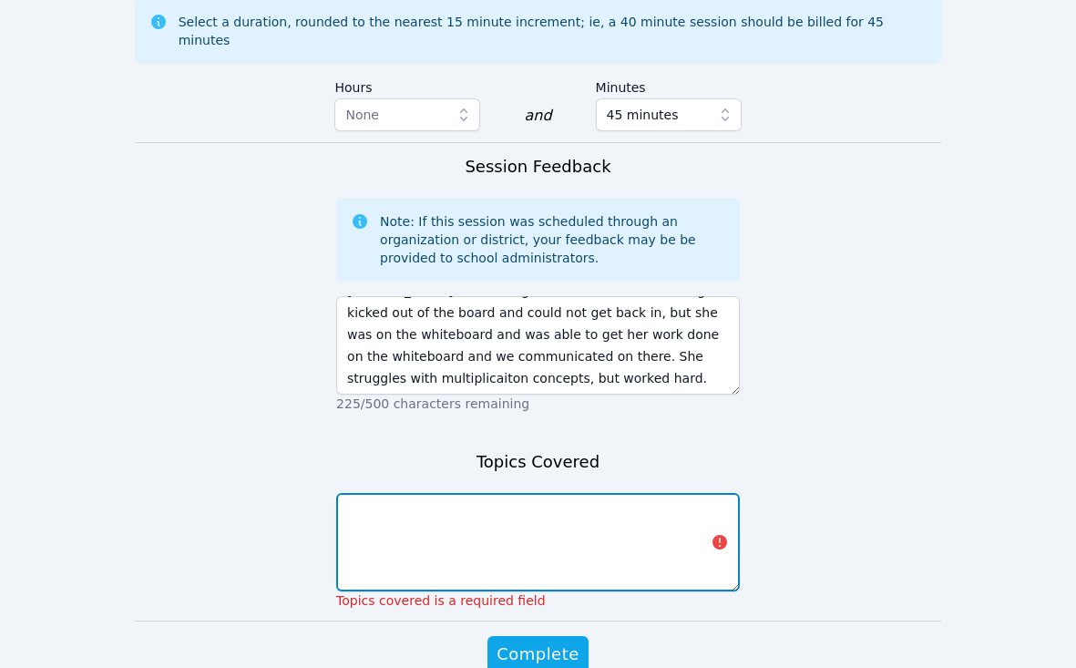
click at [384, 546] on textarea at bounding box center [538, 542] width 404 height 98
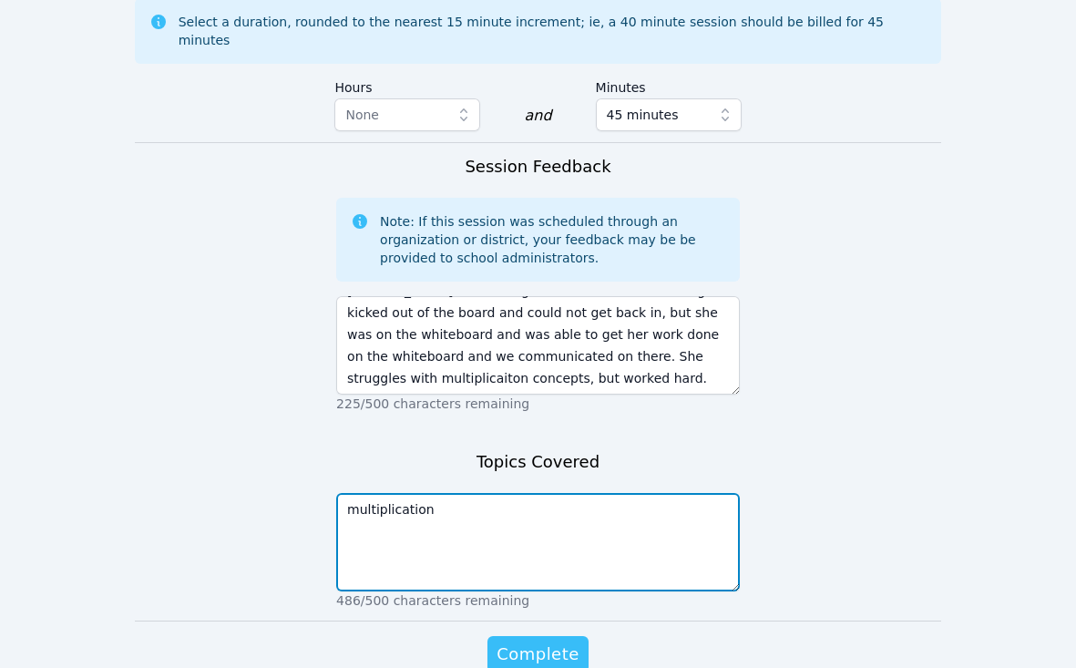
type textarea "multiplication"
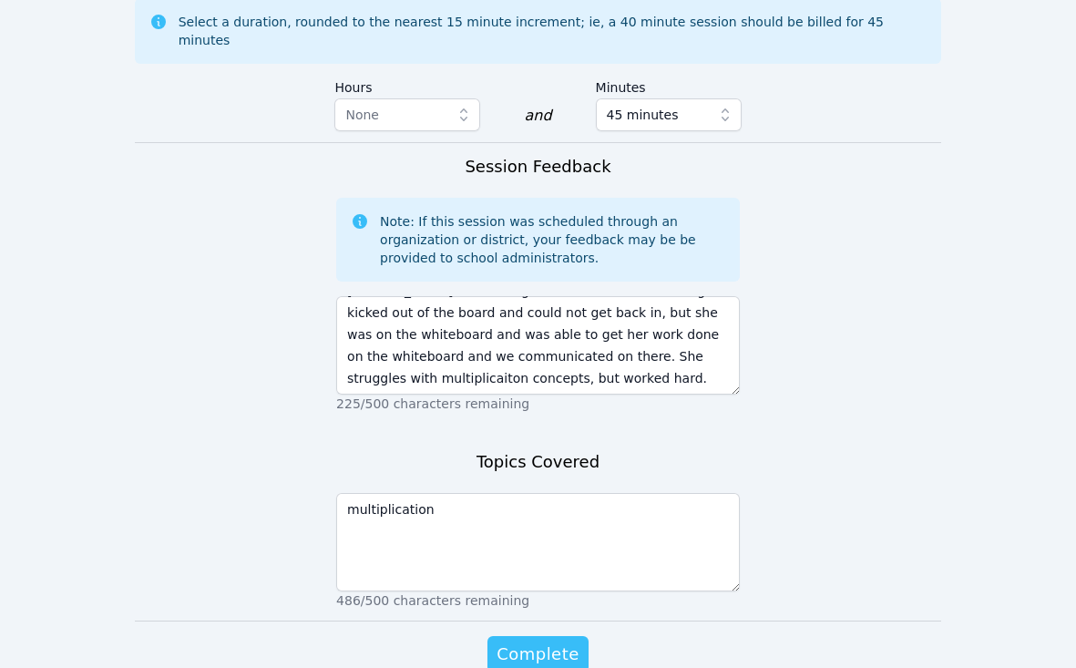
click at [510, 641] on span "Complete" at bounding box center [538, 654] width 82 height 26
